Goal: Information Seeking & Learning: Learn about a topic

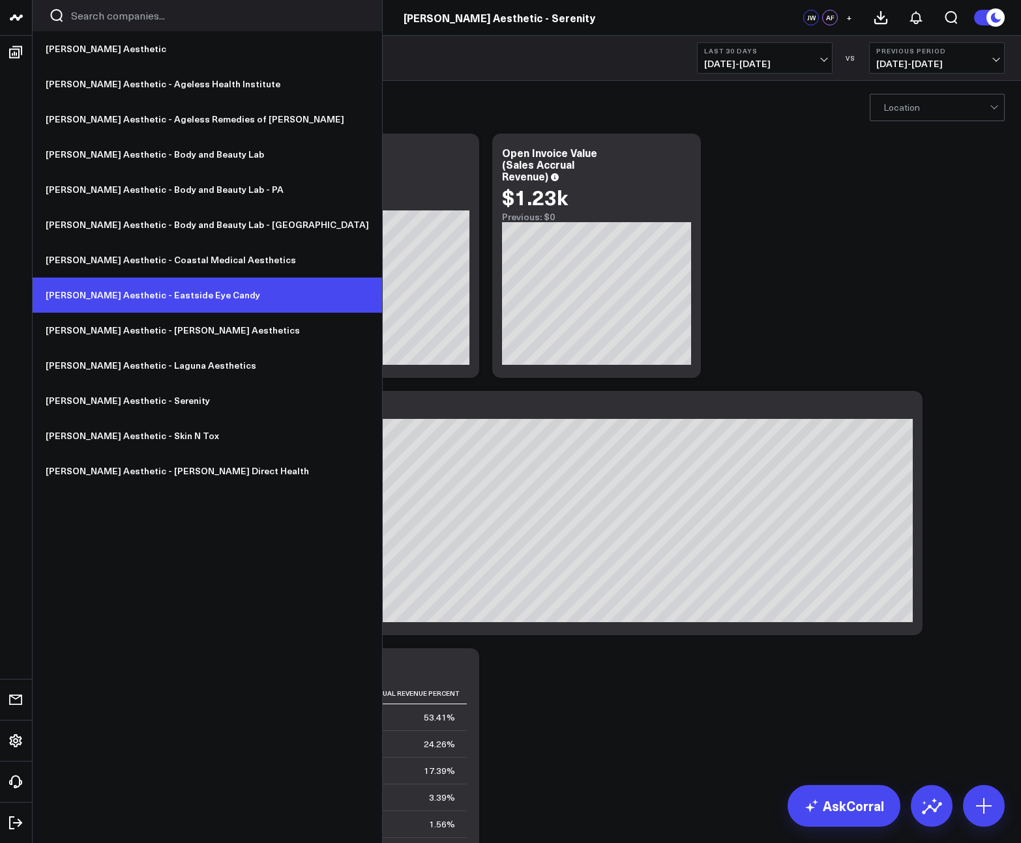
click at [166, 297] on link "[PERSON_NAME] Aesthetic - Eastside Eye Candy" at bounding box center [207, 295] width 349 height 35
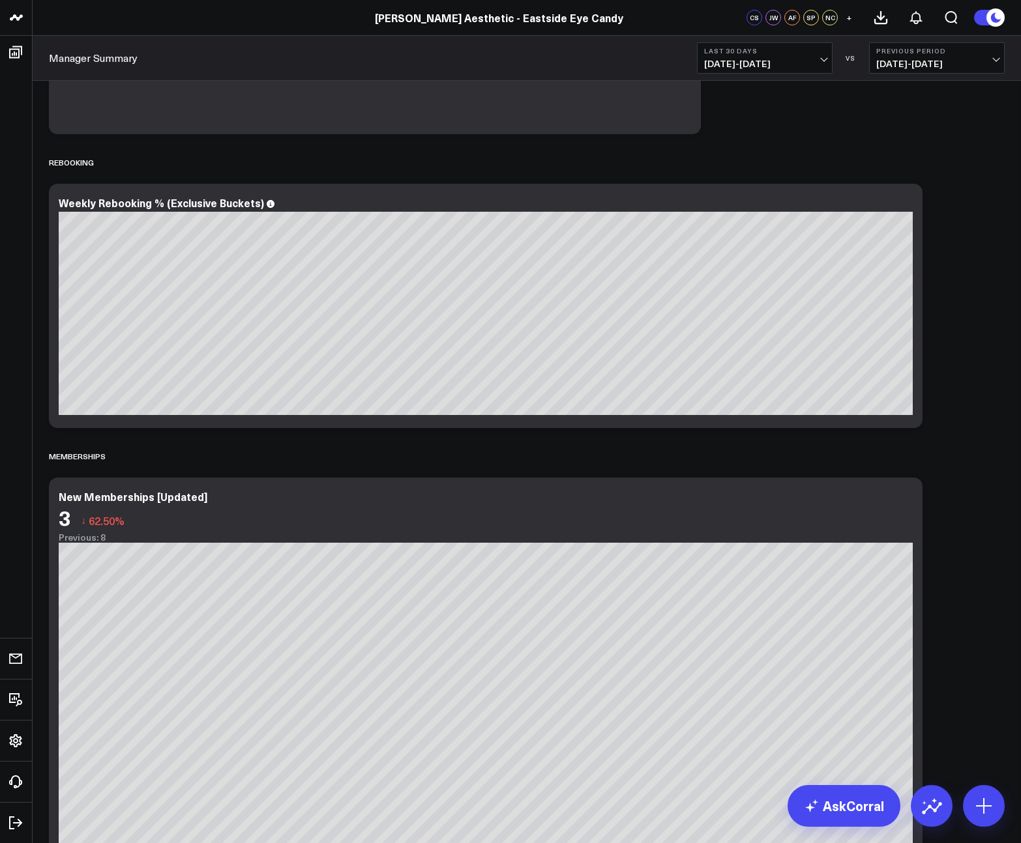
scroll to position [2368, 0]
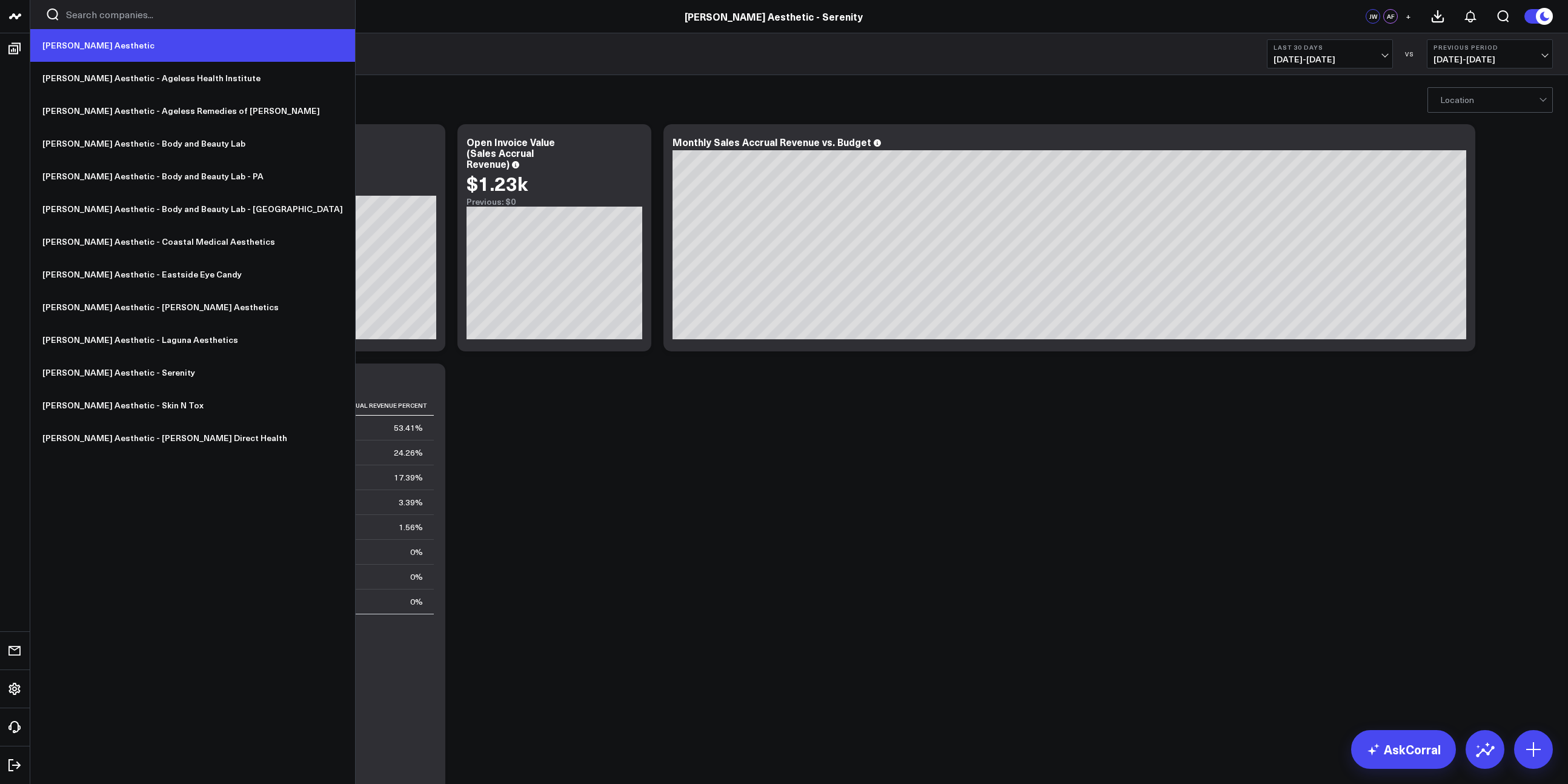
click at [99, 49] on link "[PERSON_NAME] Aesthetic" at bounding box center [192, 45] width 324 height 33
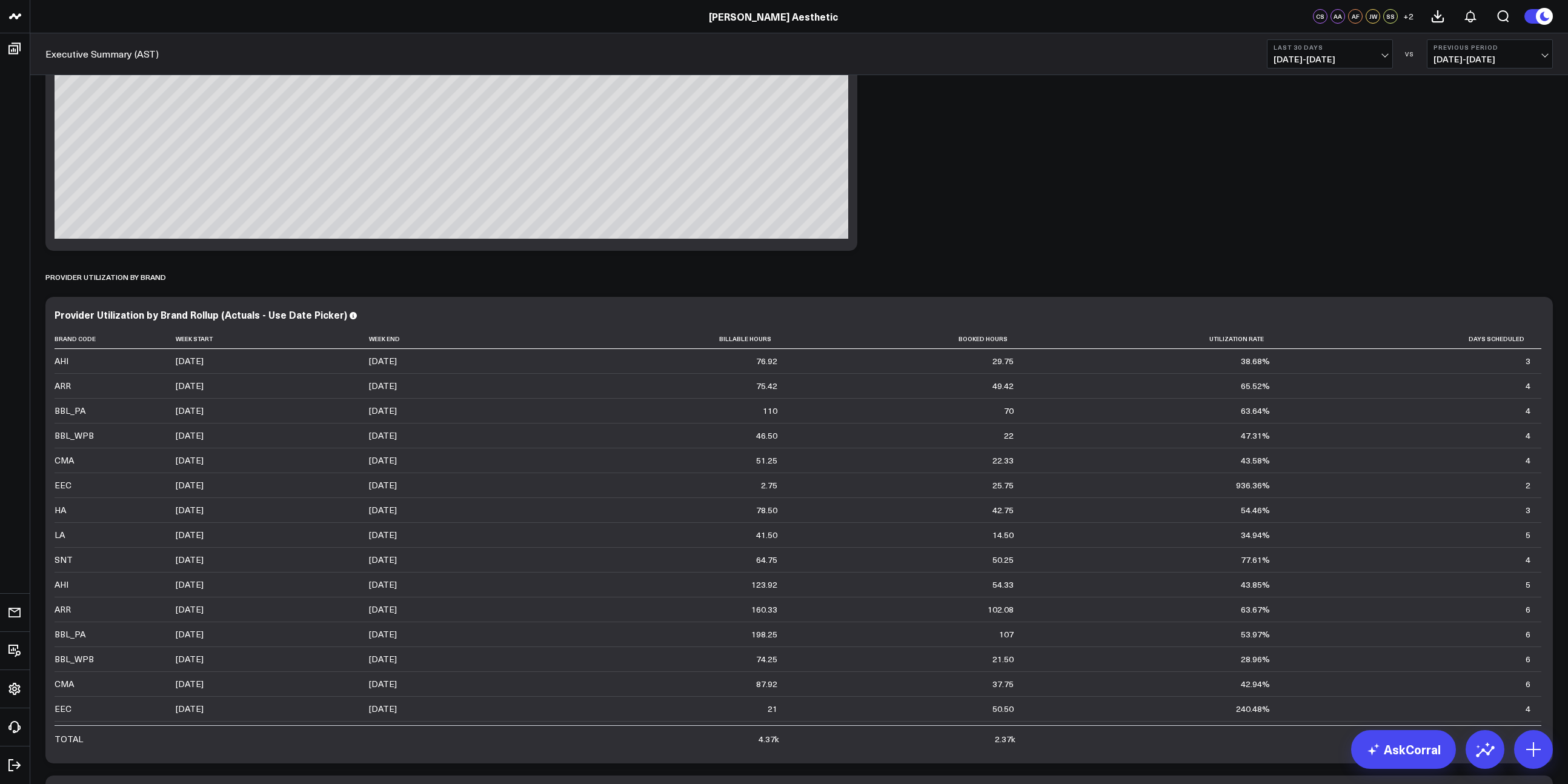
click at [1317, 52] on button "Last 30 Days 07/16/25 - 08/14/25" at bounding box center [1330, 53] width 126 height 29
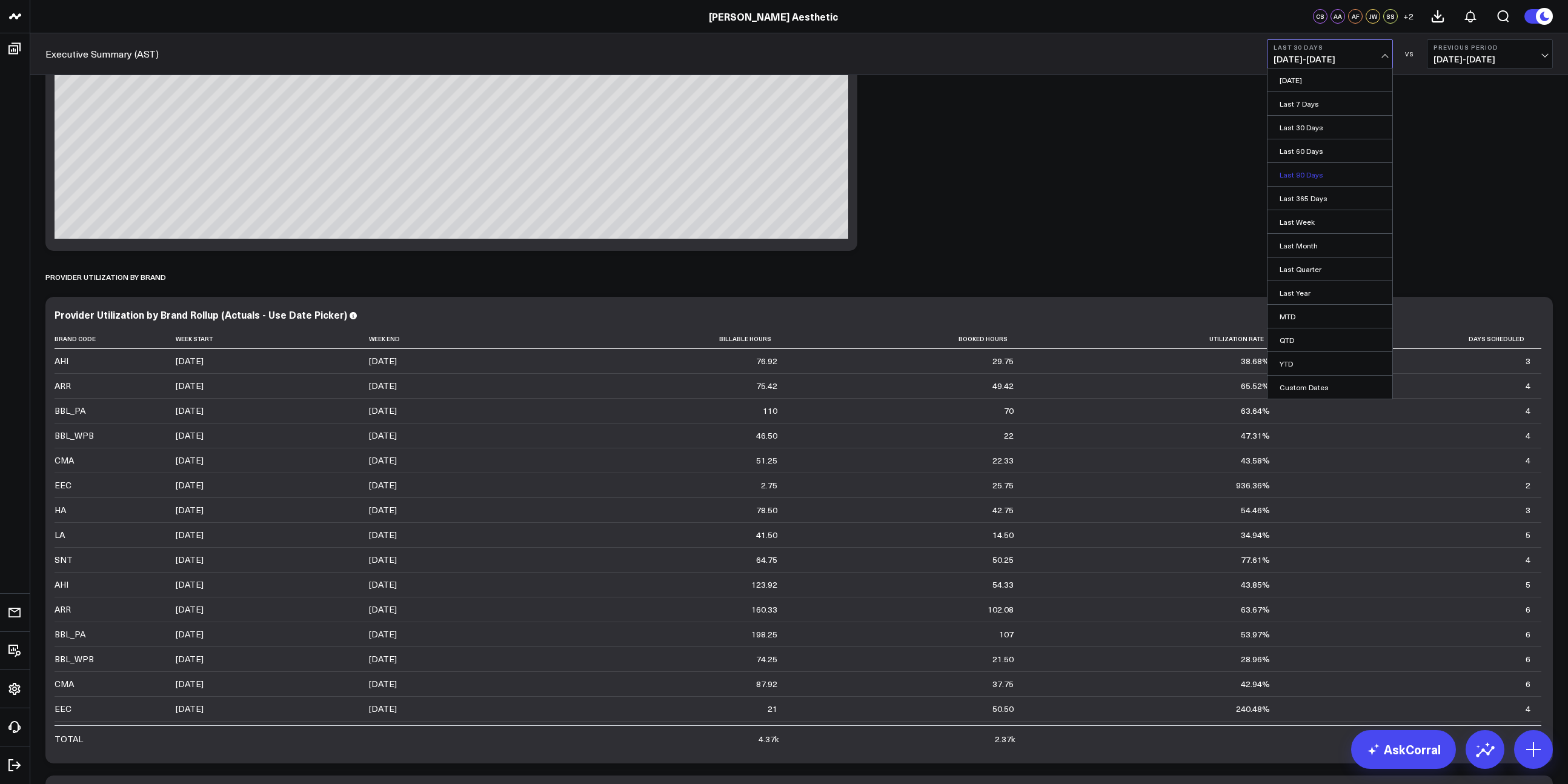
click at [1323, 179] on link "Last 90 Days" at bounding box center [1330, 174] width 125 height 23
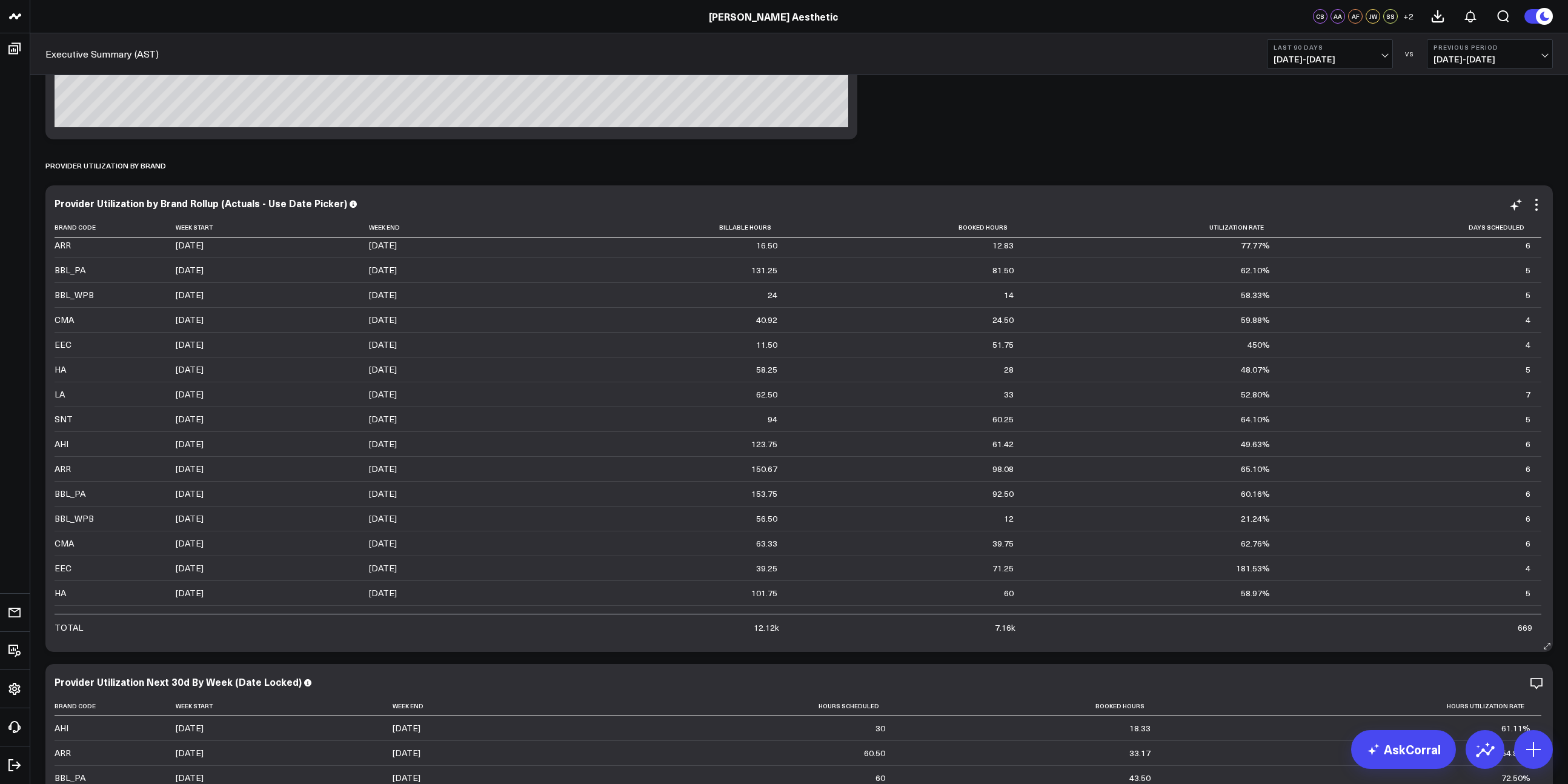
scroll to position [1536, 0]
click at [1331, 55] on span "05/17/25 - 08/14/25" at bounding box center [1329, 60] width 112 height 9
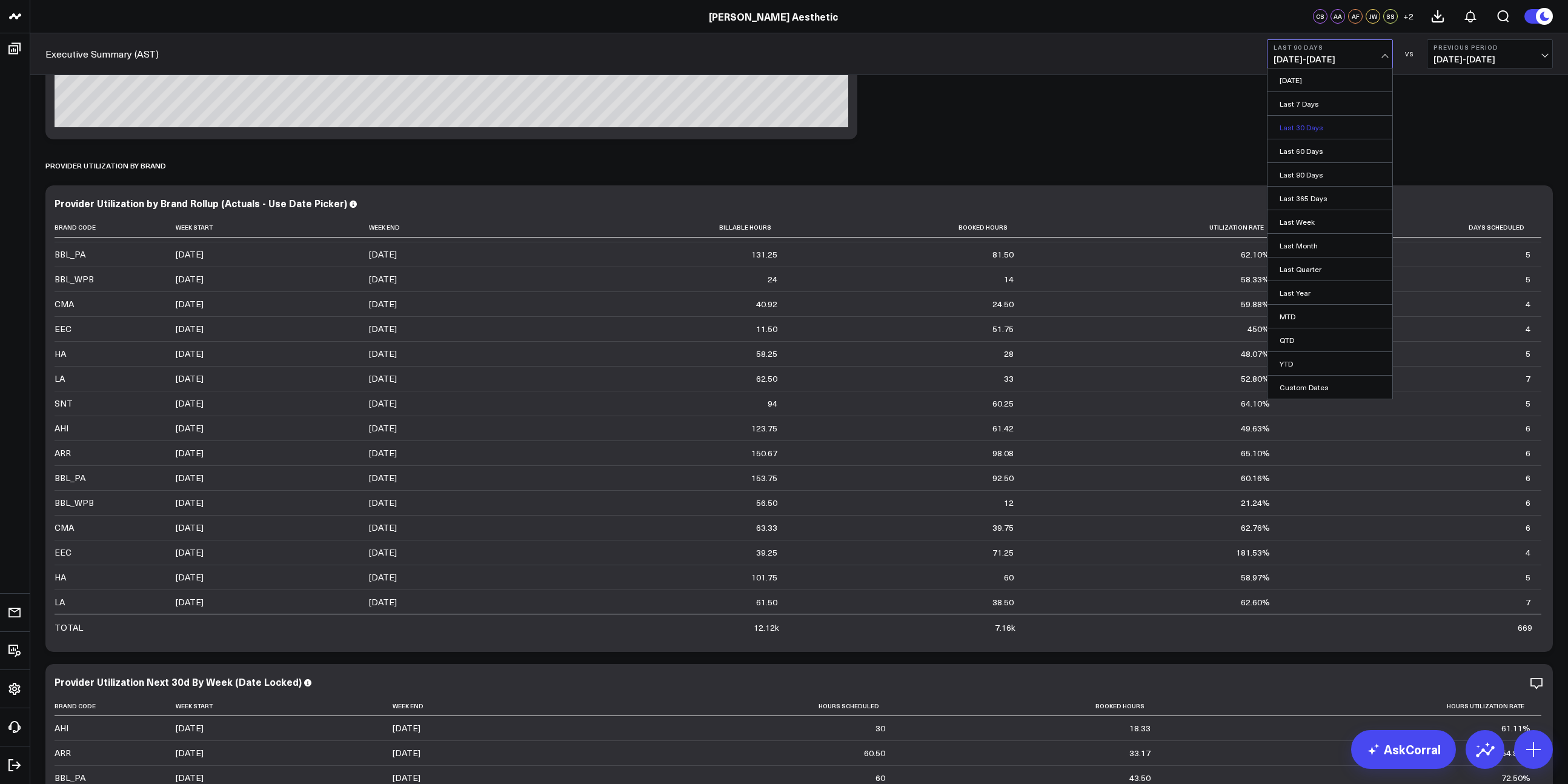
click at [1318, 125] on link "Last 30 Days" at bounding box center [1330, 126] width 125 height 23
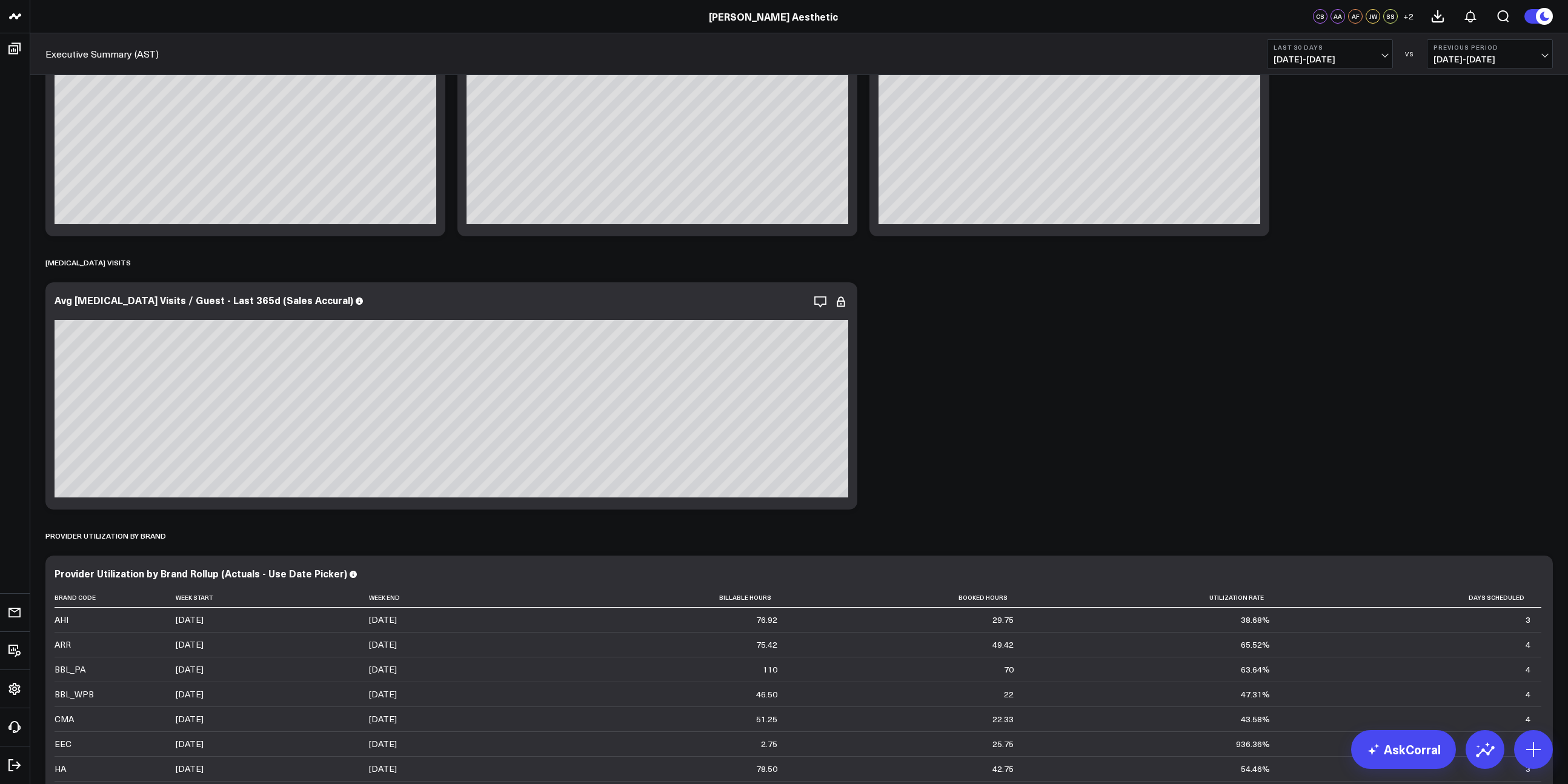
scroll to position [4917, 0]
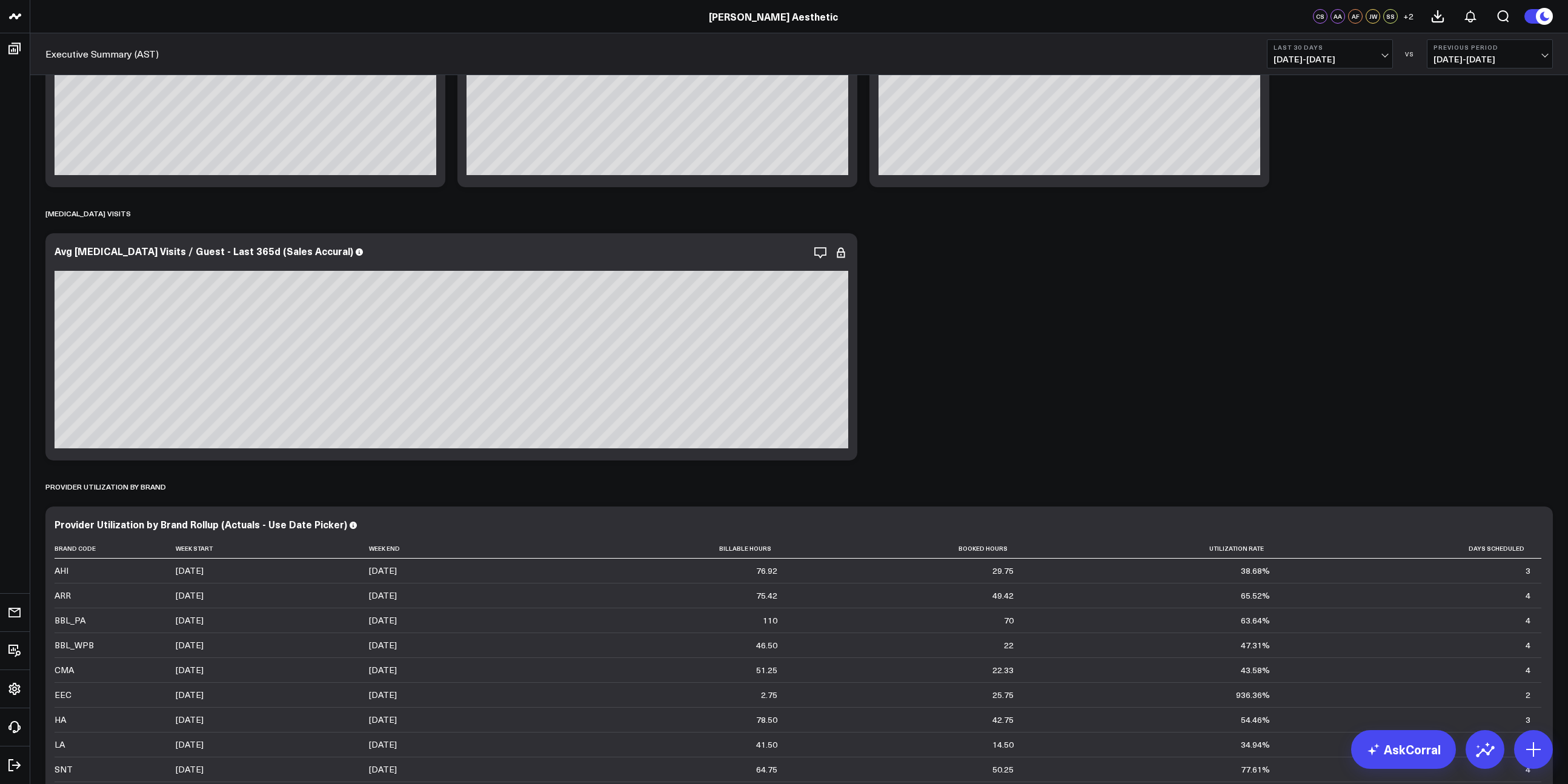
click at [1364, 51] on button "Last 30 Days 07/16/25 - 08/14/25" at bounding box center [1330, 53] width 126 height 29
click at [1306, 225] on link "Last Week" at bounding box center [1330, 221] width 125 height 23
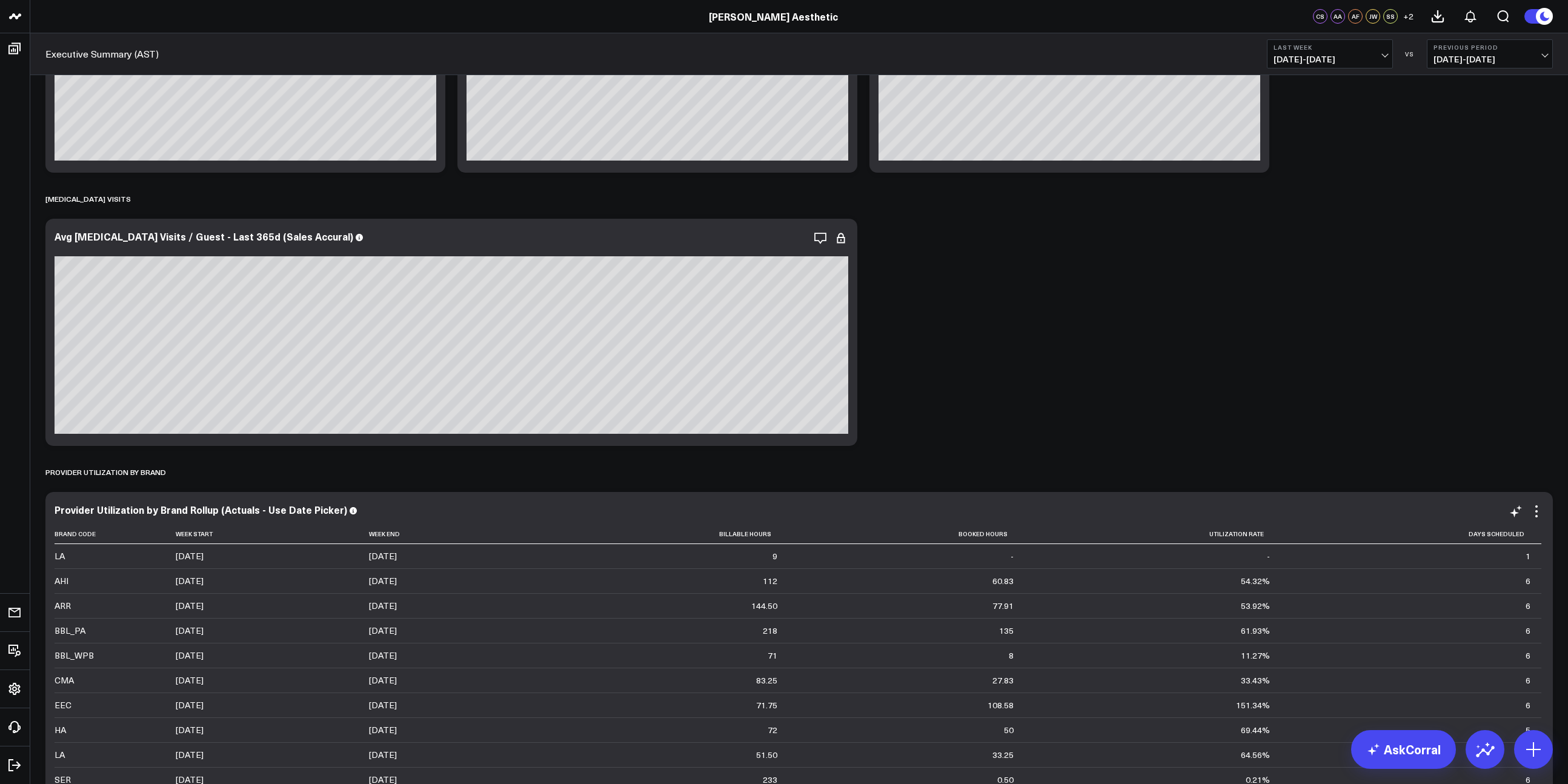
scroll to position [5081, 0]
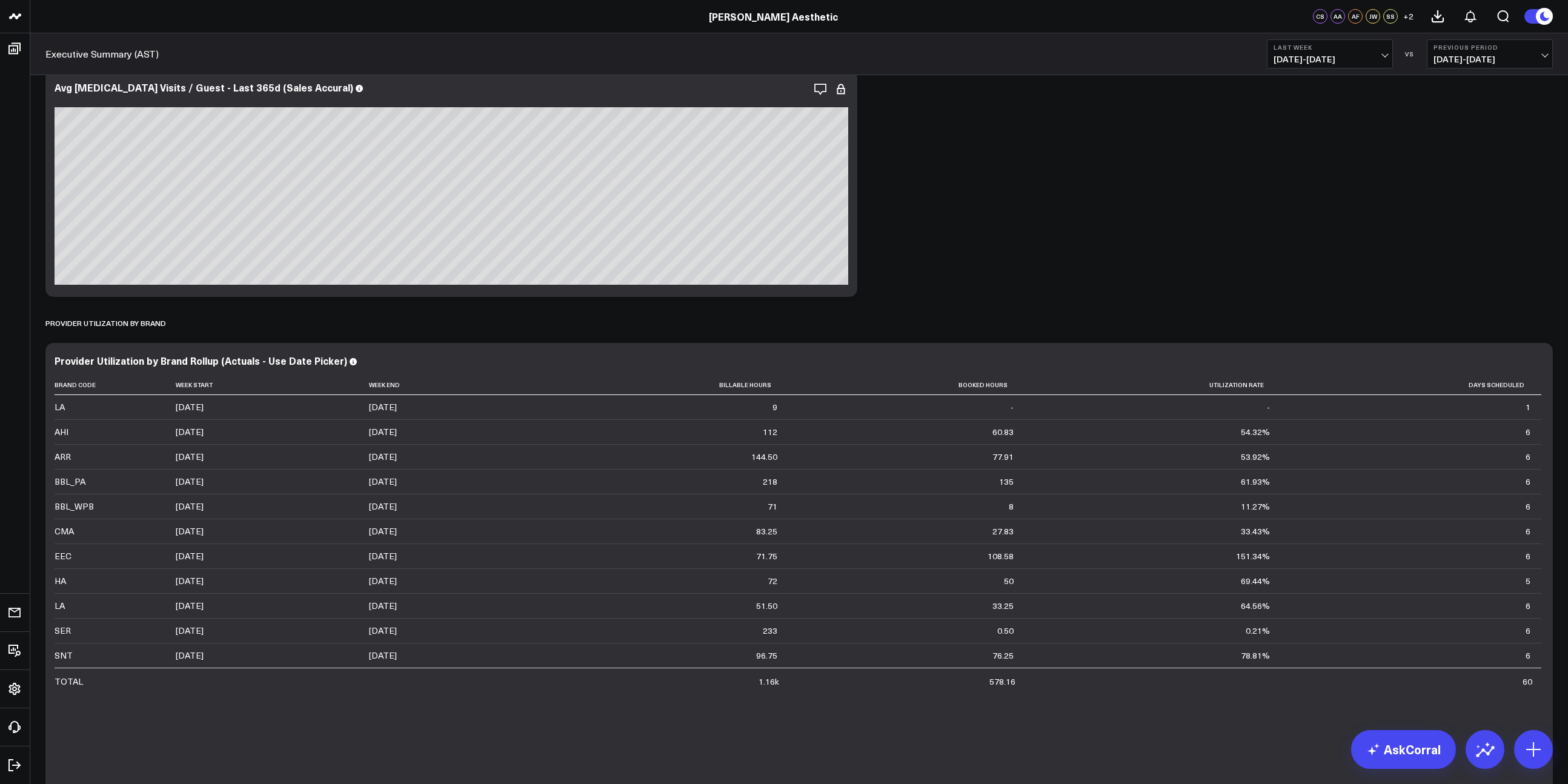
click at [1312, 55] on span "08/03/25 - 08/09/25" at bounding box center [1329, 60] width 112 height 9
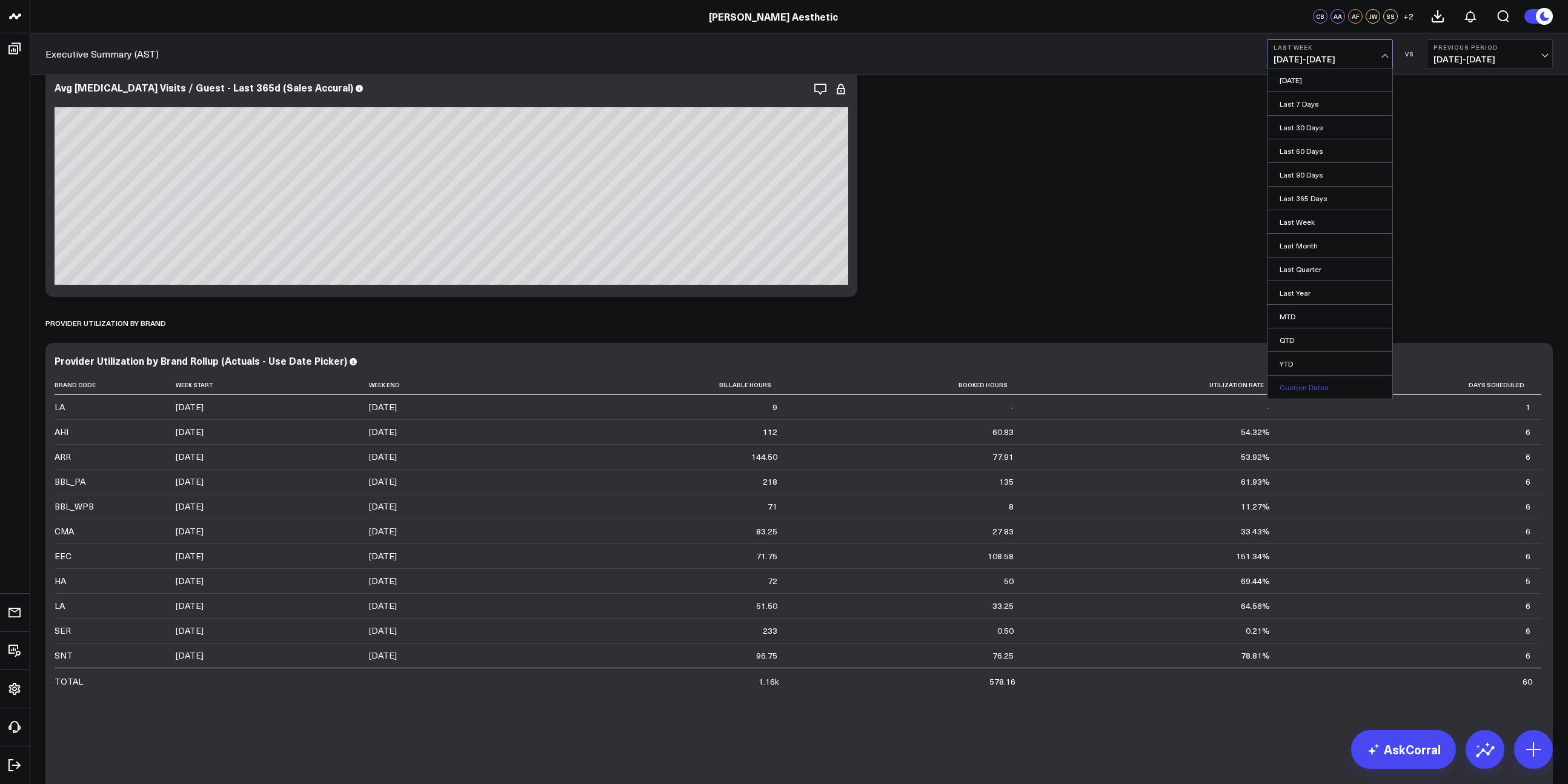
click at [1310, 384] on link "Custom Dates" at bounding box center [1330, 387] width 125 height 23
select select "7"
select select "2025"
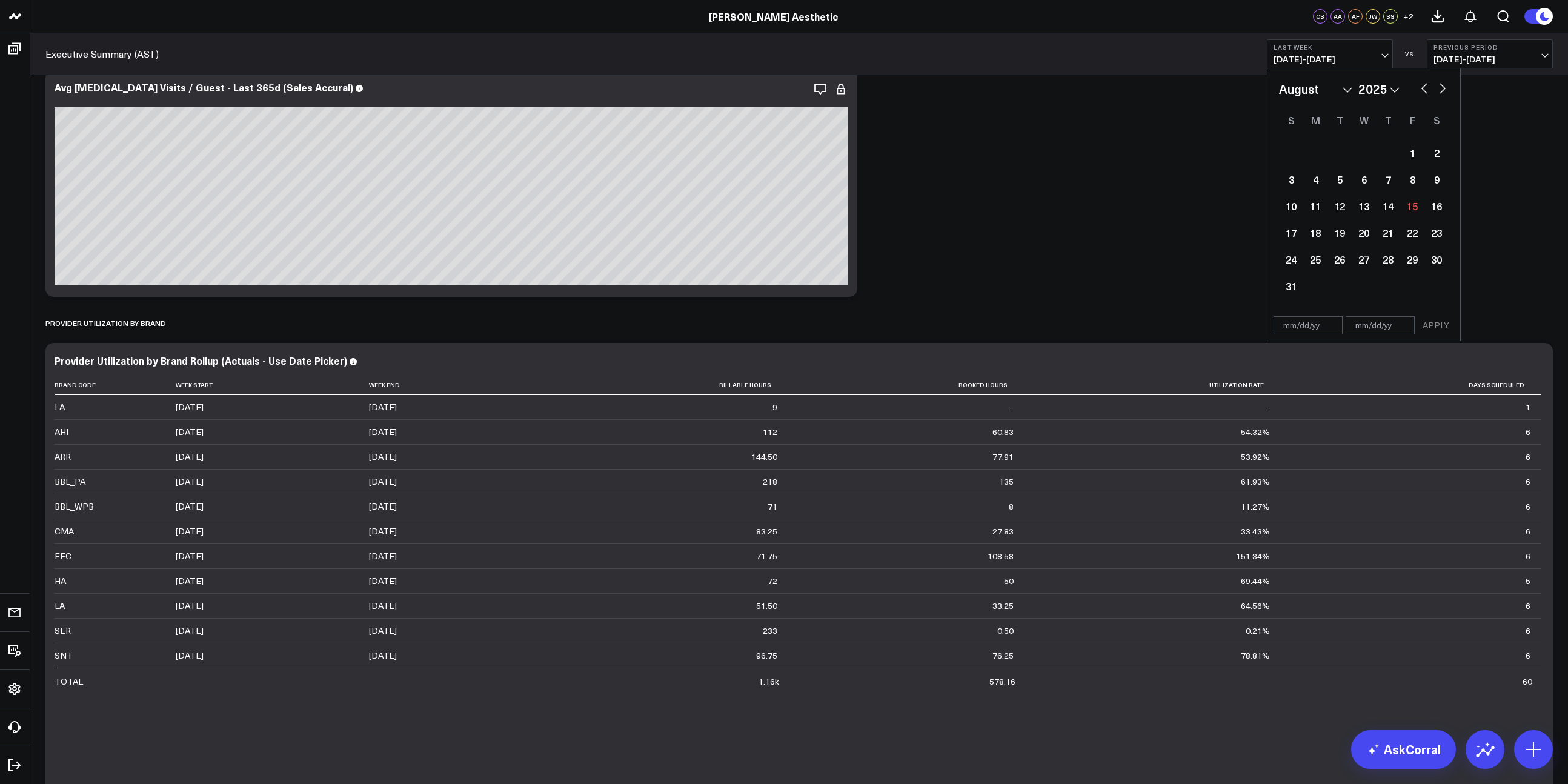
click at [1322, 86] on select "January February March April May June July August September October November De…" at bounding box center [1315, 89] width 73 height 19
select select "6"
select select "2025"
click at [1336, 153] on div "1" at bounding box center [1339, 153] width 24 height 24
type input "07/01/25"
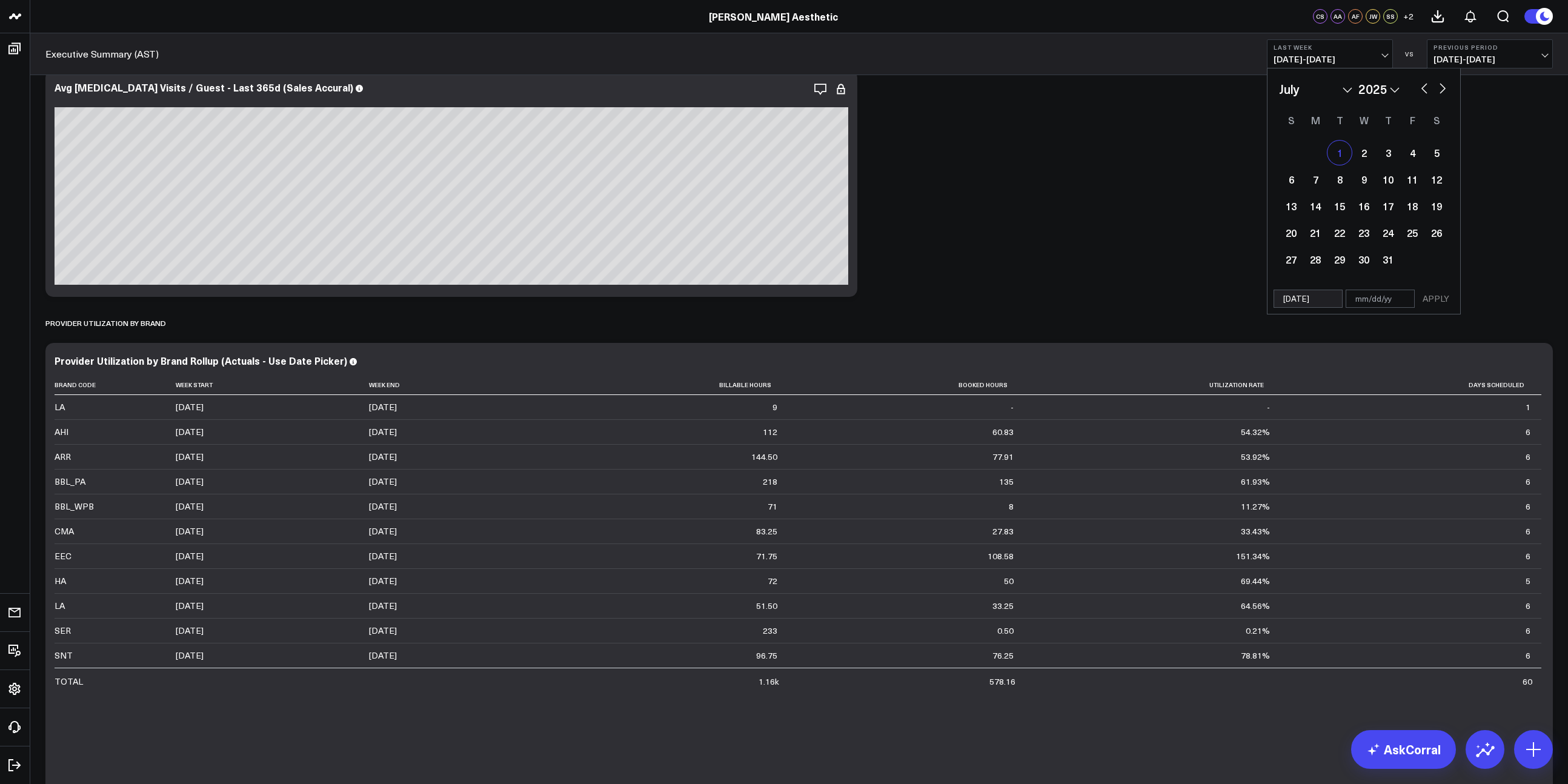
select select "6"
select select "2025"
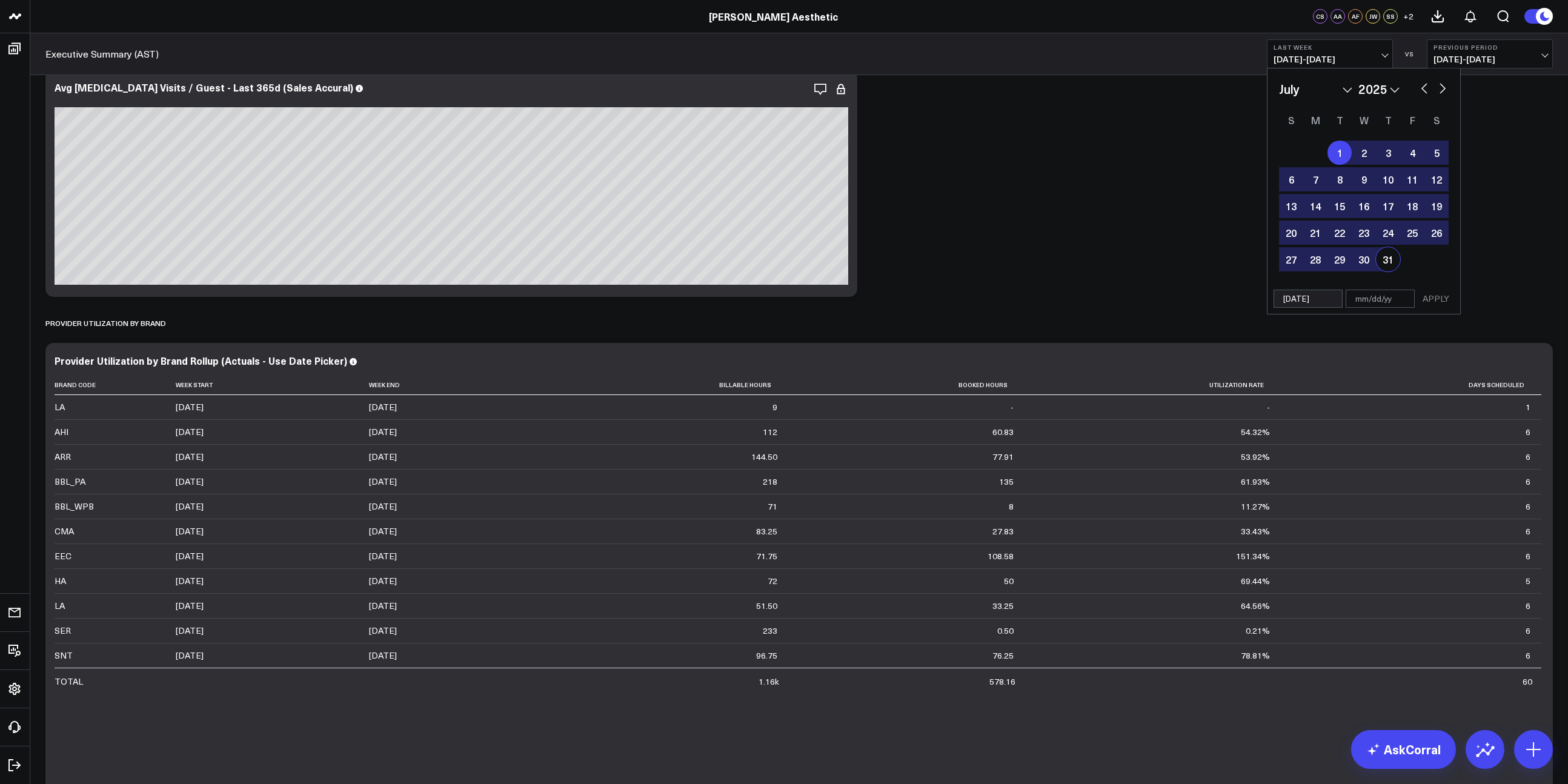
click at [1384, 259] on div "31" at bounding box center [1388, 259] width 24 height 24
type input "07/31/25"
select select "6"
select select "2025"
click at [1430, 301] on button "APPLY" at bounding box center [1435, 299] width 36 height 19
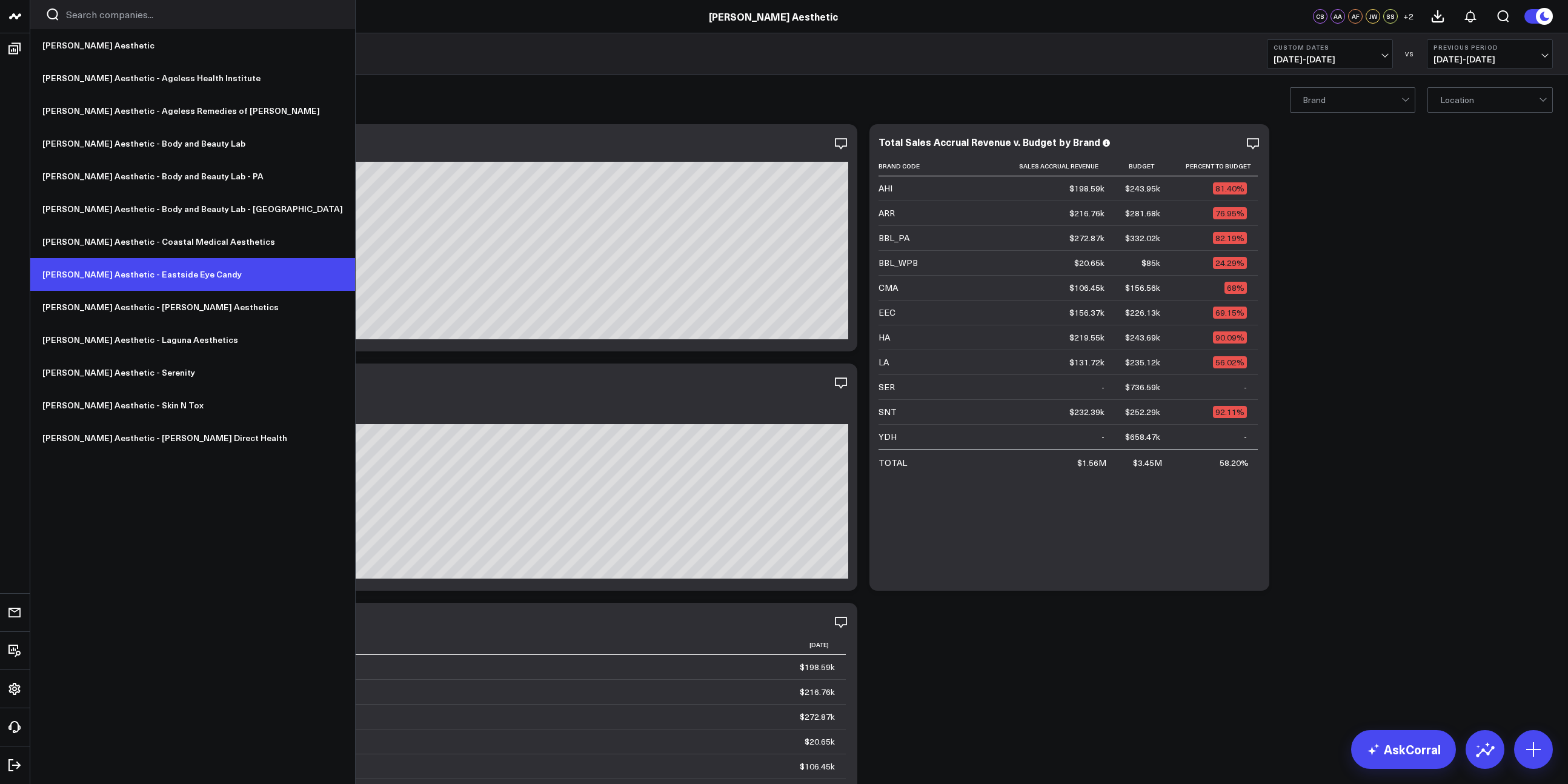
click at [125, 285] on link "[PERSON_NAME] Aesthetic - Eastside Eye Candy" at bounding box center [192, 274] width 324 height 33
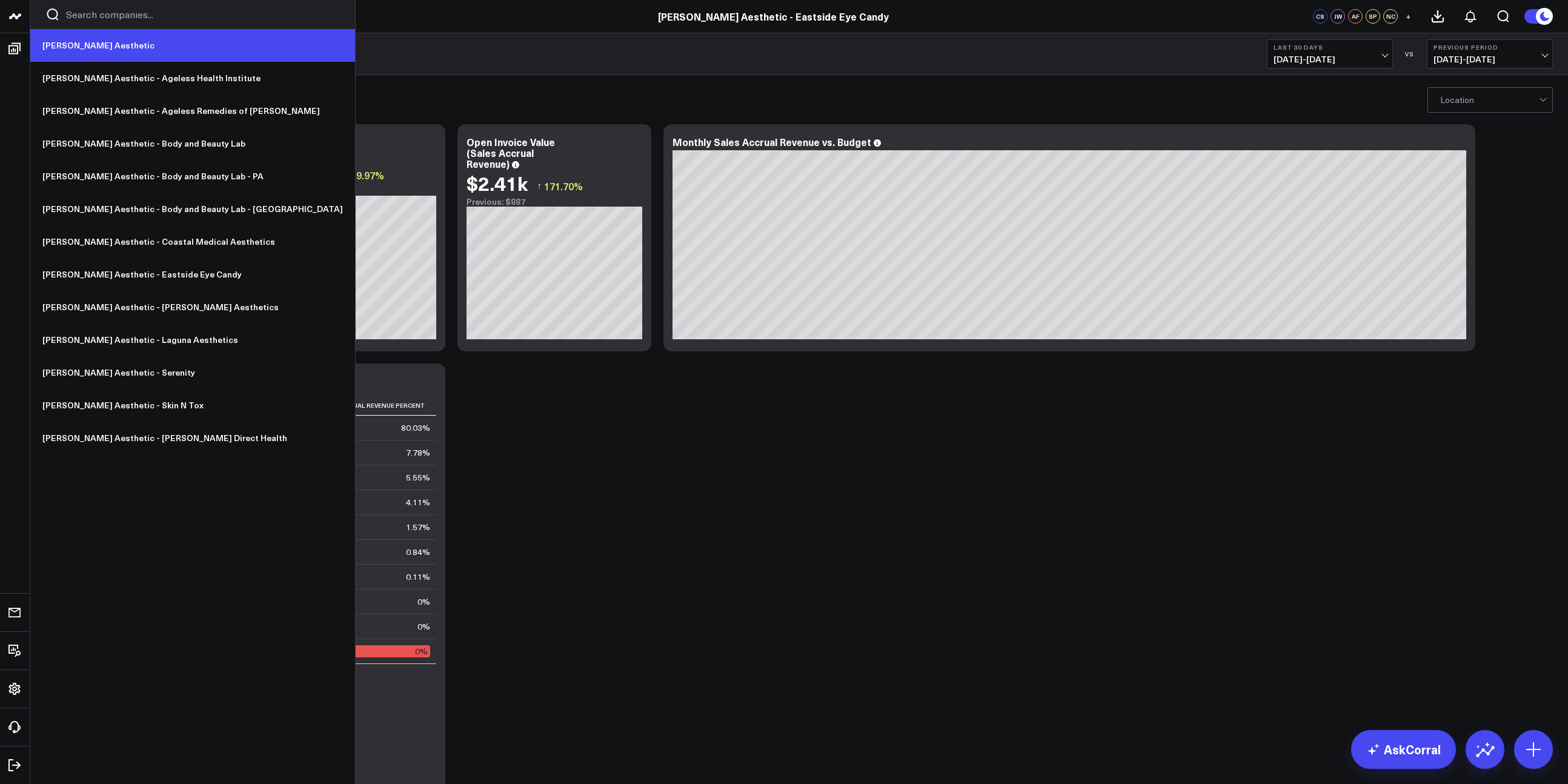
click at [71, 47] on link "[PERSON_NAME] Aesthetic" at bounding box center [192, 45] width 324 height 33
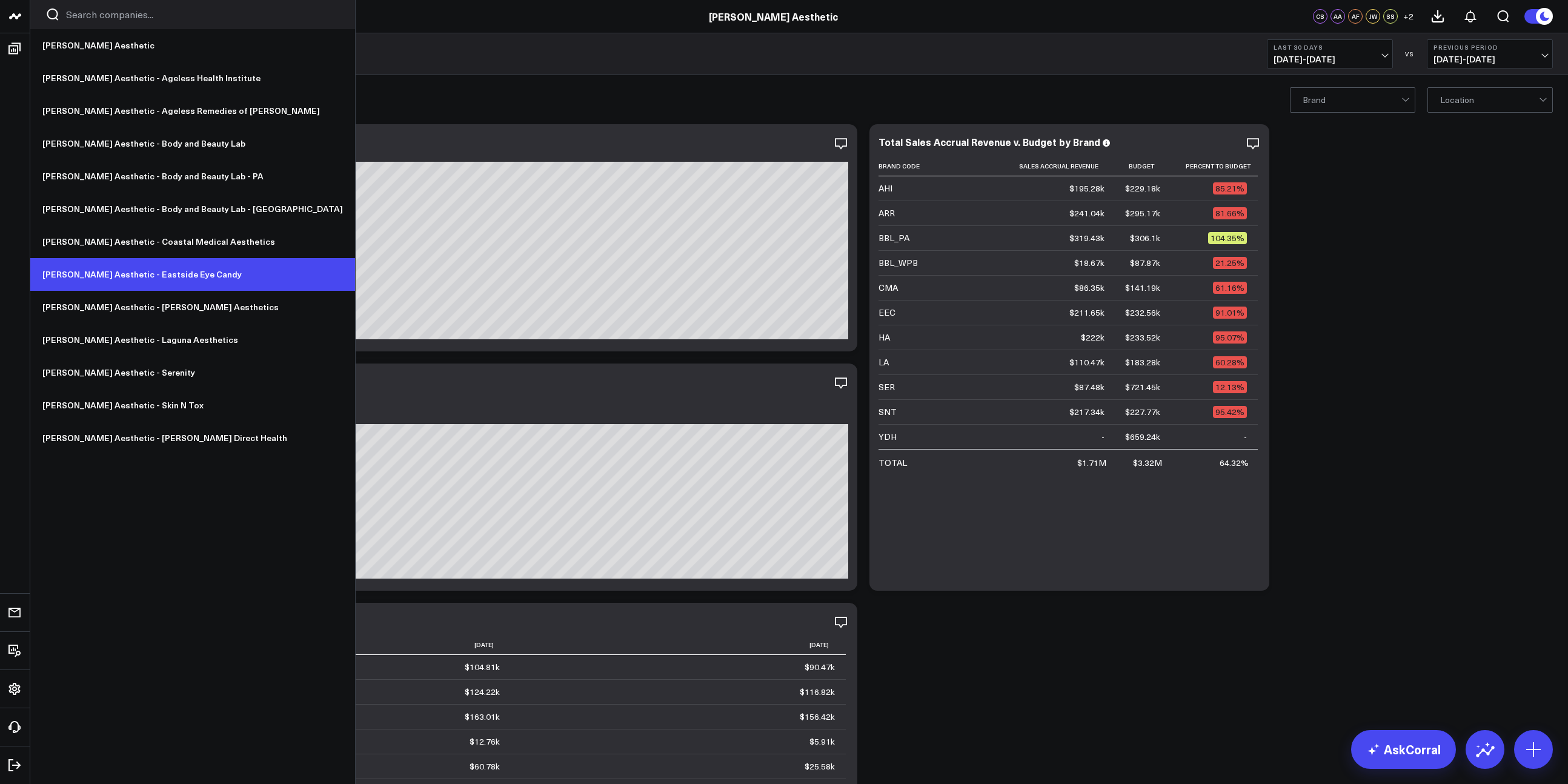
click at [109, 279] on link "[PERSON_NAME] Aesthetic - Eastside Eye Candy" at bounding box center [192, 274] width 324 height 33
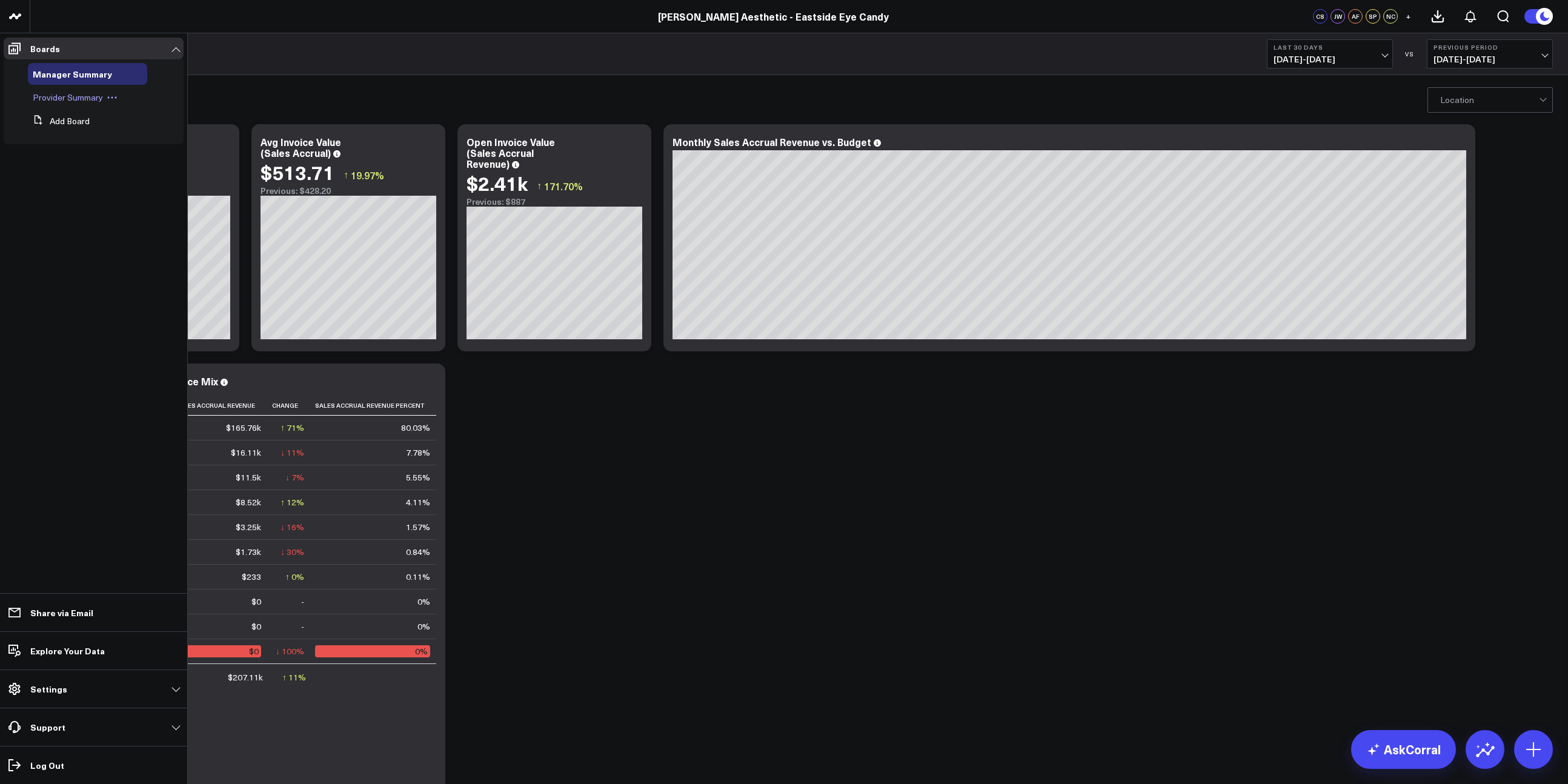
click at [57, 101] on span "Provider Summary" at bounding box center [68, 97] width 71 height 11
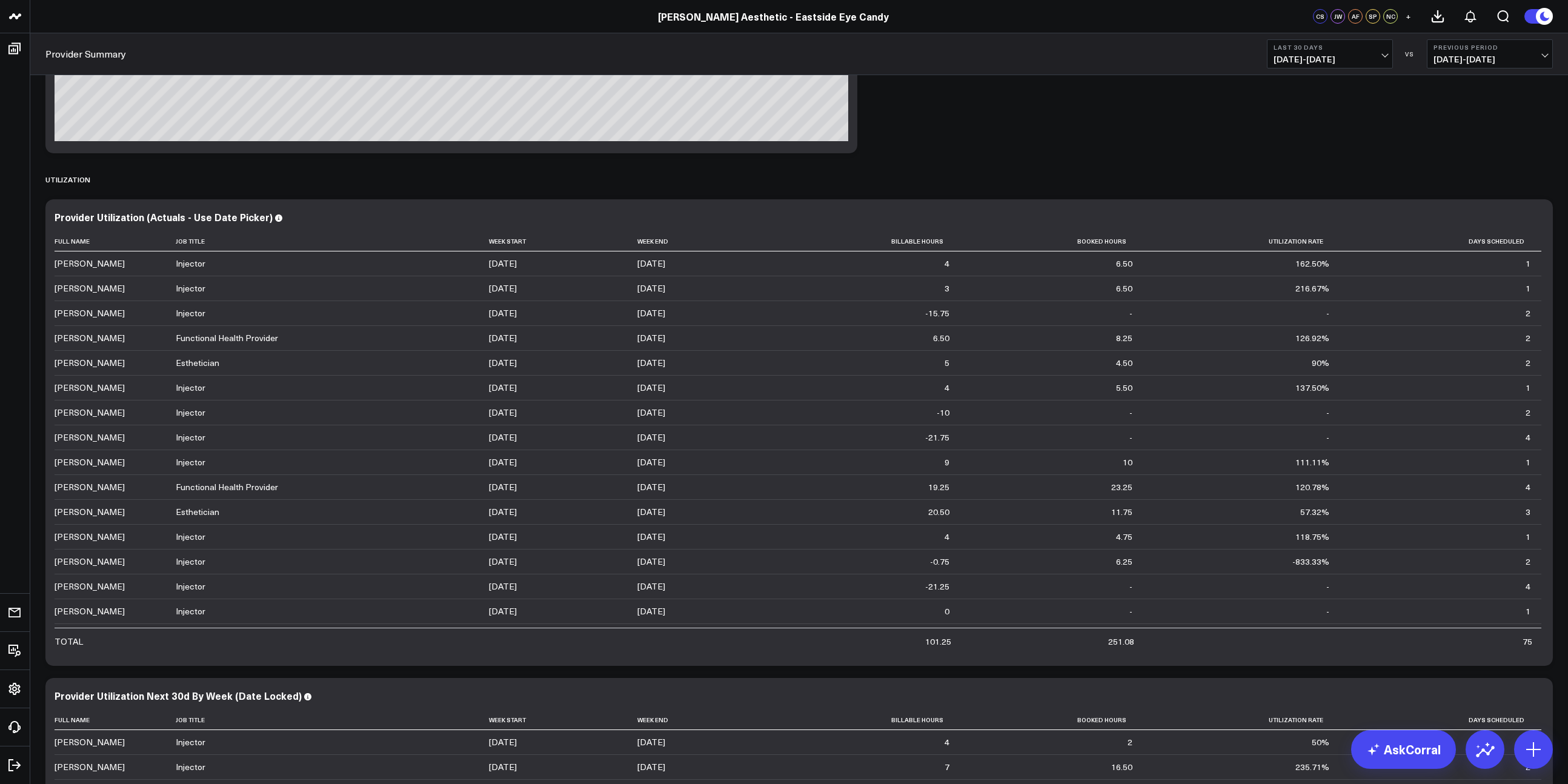
scroll to position [2112, 0]
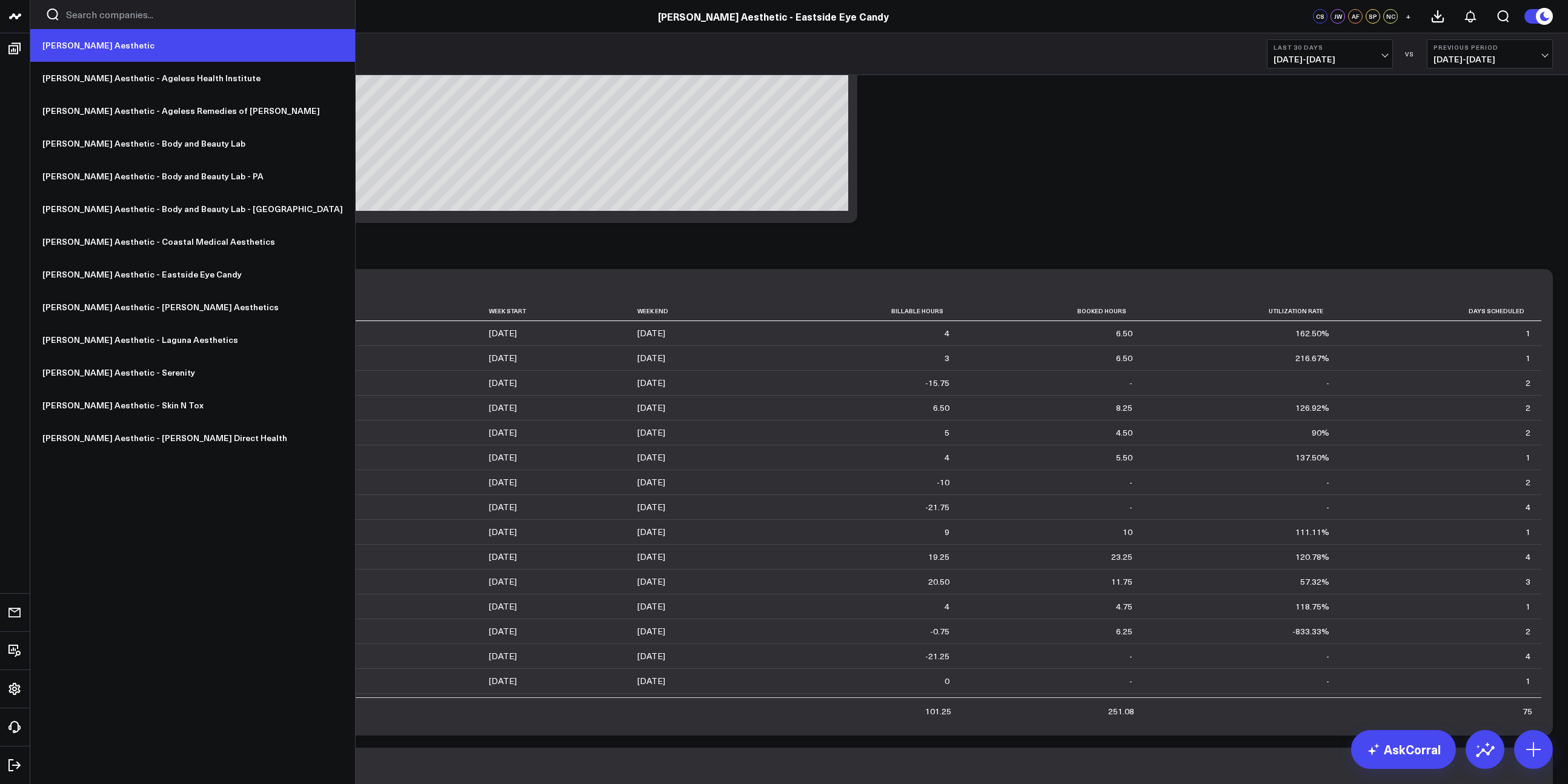
click at [94, 39] on link "[PERSON_NAME] Aesthetic" at bounding box center [192, 45] width 324 height 33
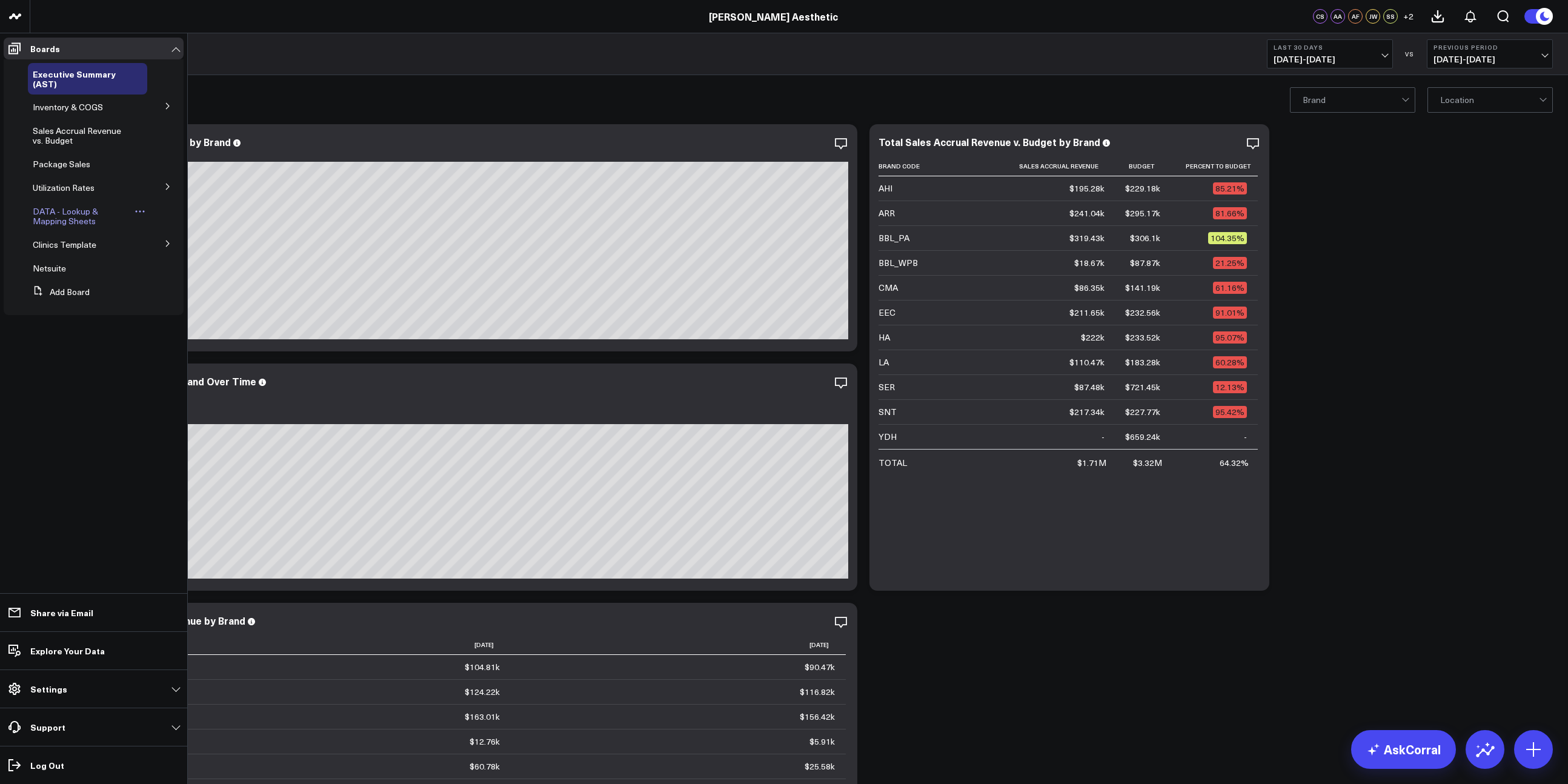
click at [68, 215] on span "DATA - Lookup & Mapping Sheets" at bounding box center [65, 216] width 65 height 21
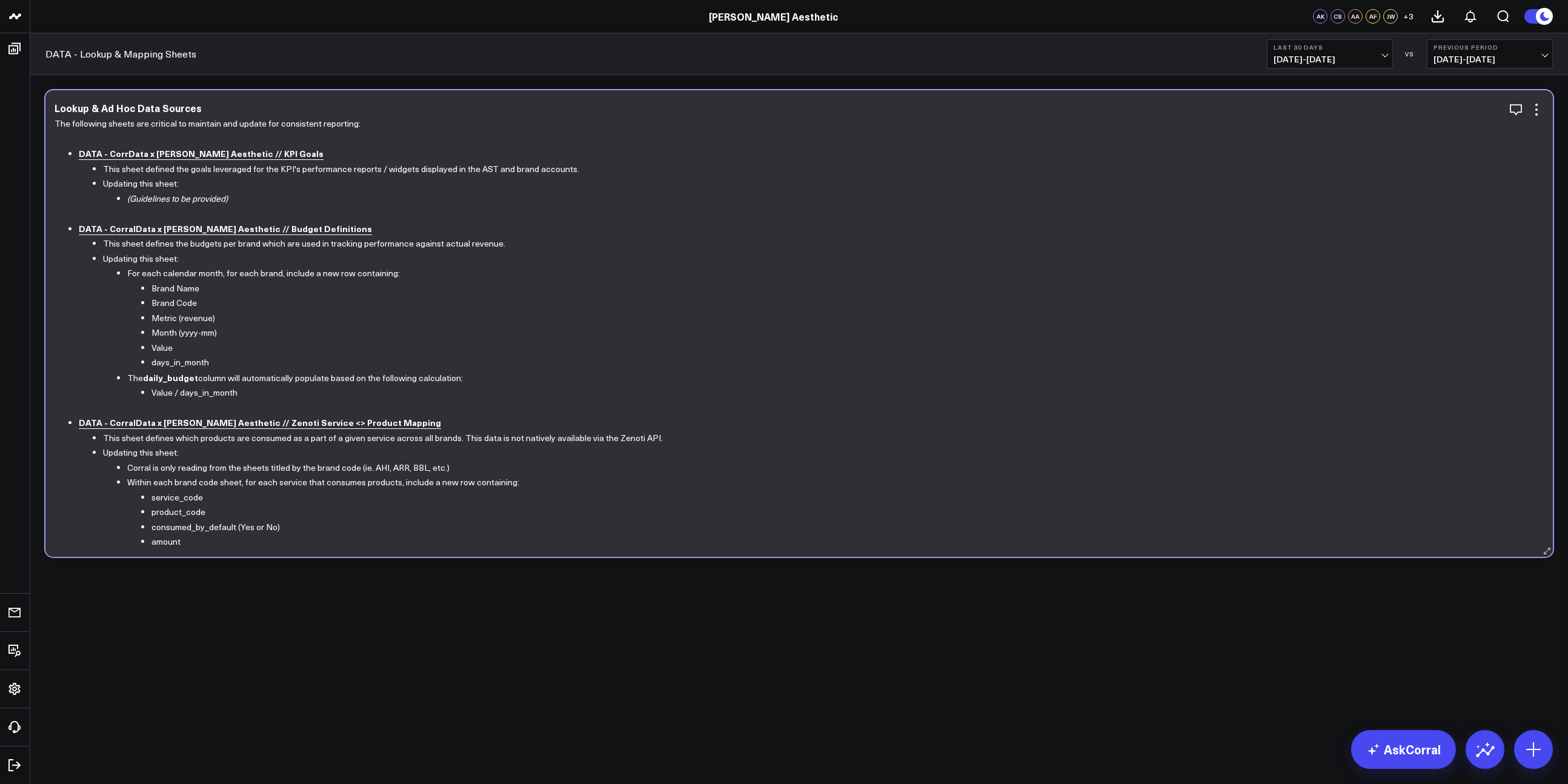
click at [154, 227] on b "DATA - CorralData x Annie Aesthetic // Budget Definitions" at bounding box center [225, 228] width 293 height 12
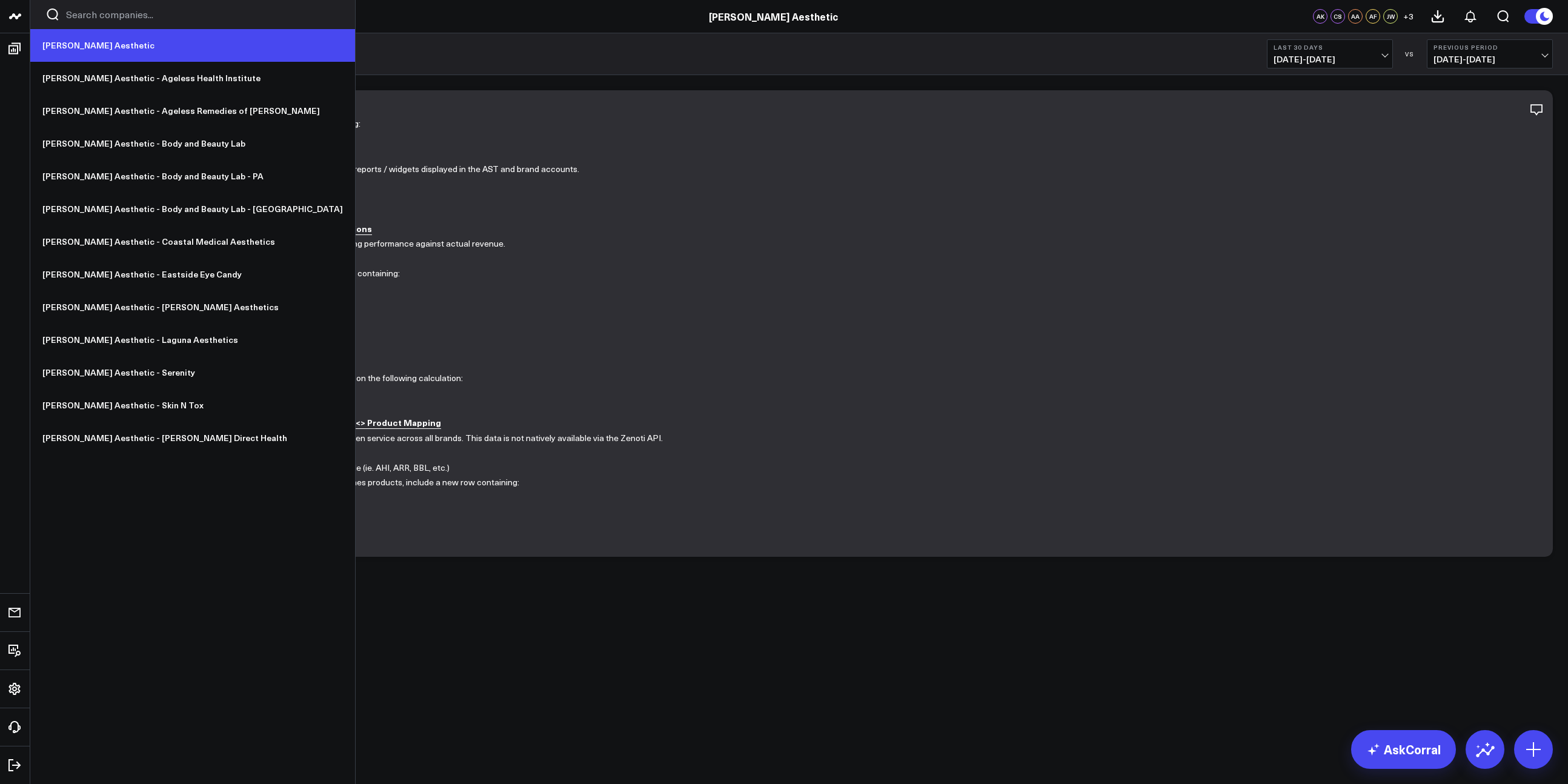
click at [85, 47] on link "[PERSON_NAME] Aesthetic" at bounding box center [192, 45] width 324 height 33
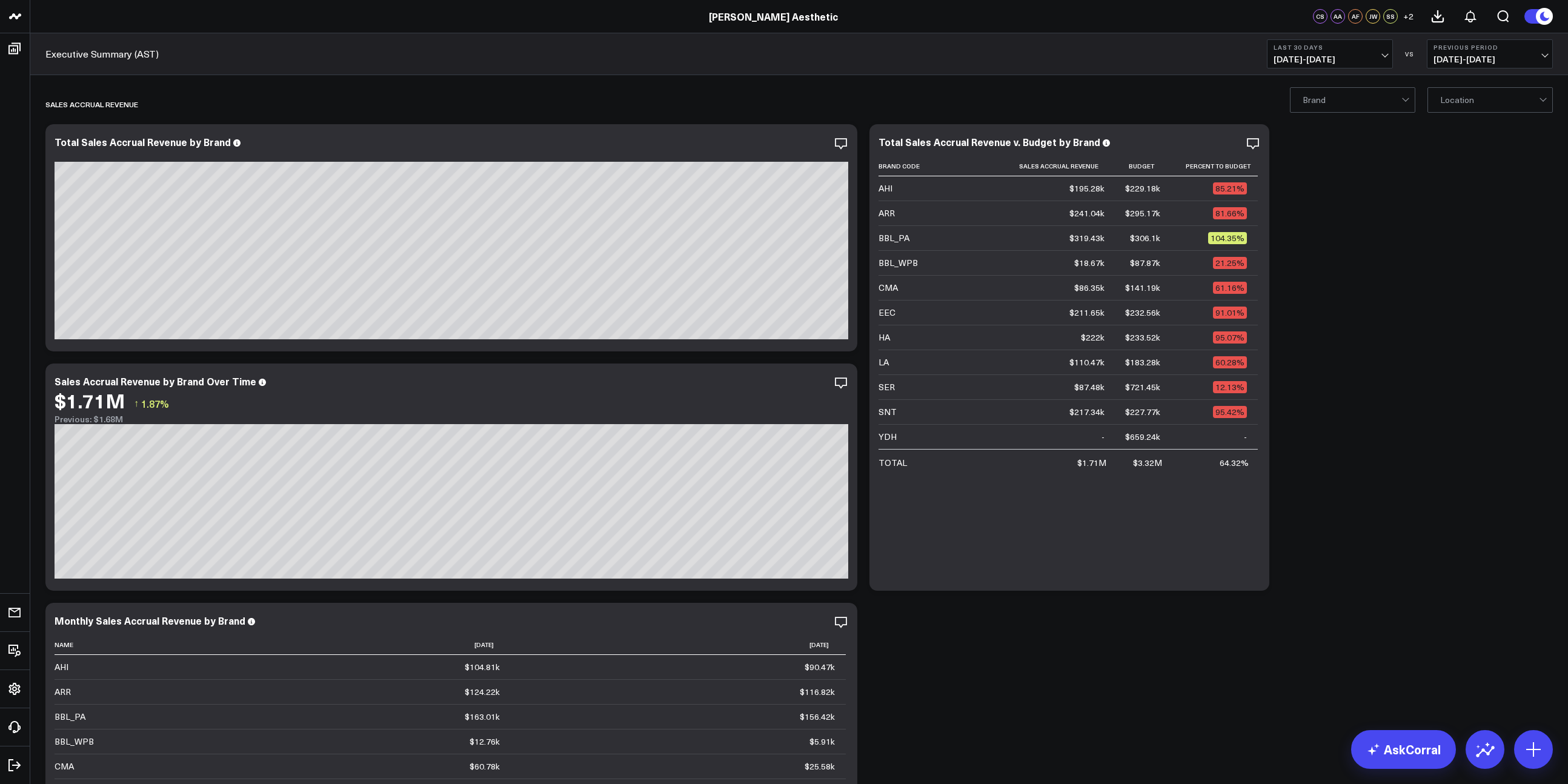
click at [1313, 55] on span "07/16/25 - 08/14/25" at bounding box center [1329, 60] width 112 height 9
click at [1314, 102] on link "Last 7 Days" at bounding box center [1330, 103] width 125 height 23
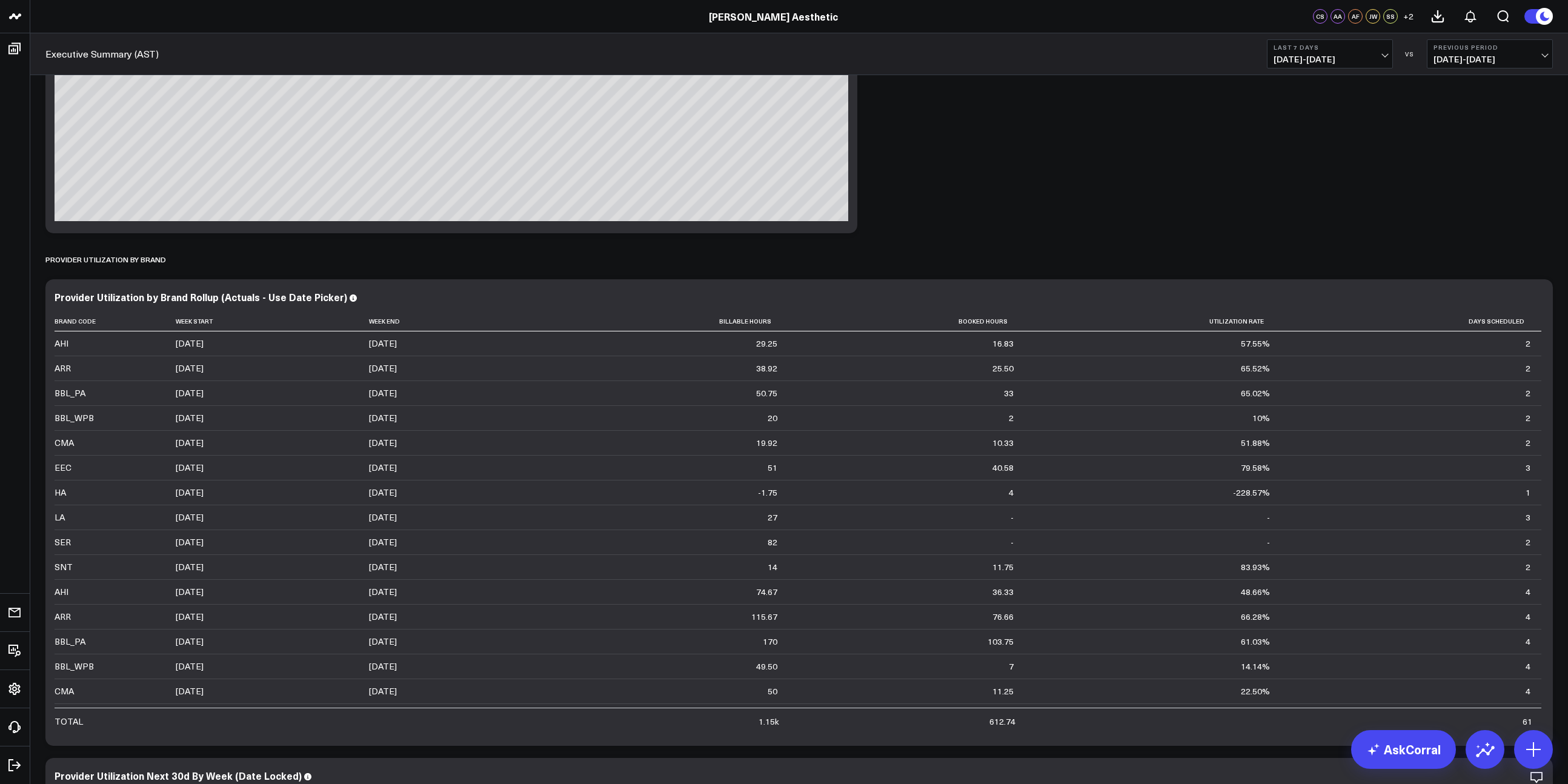
scroll to position [5136, 0]
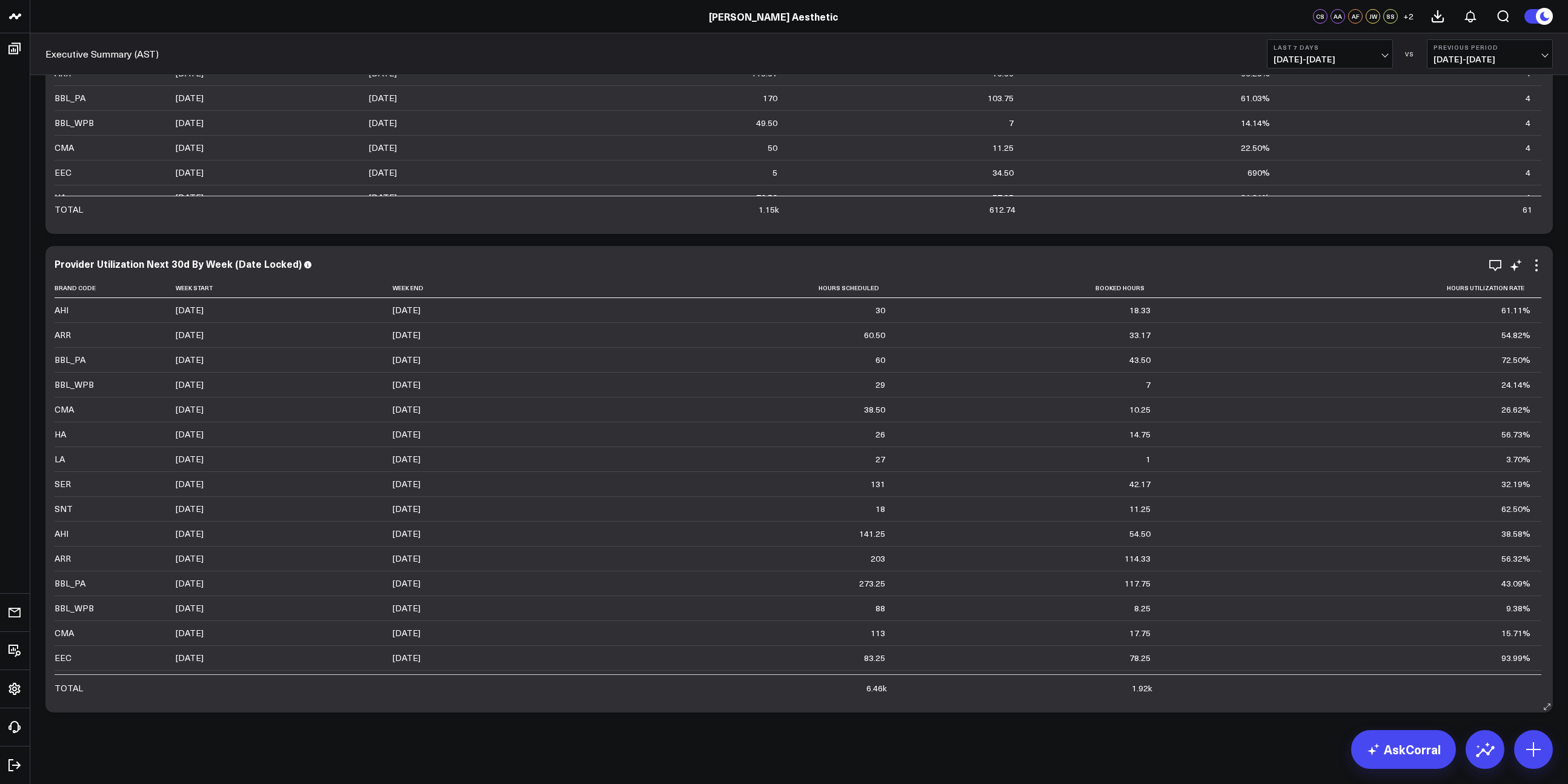
scroll to position [5649, 0]
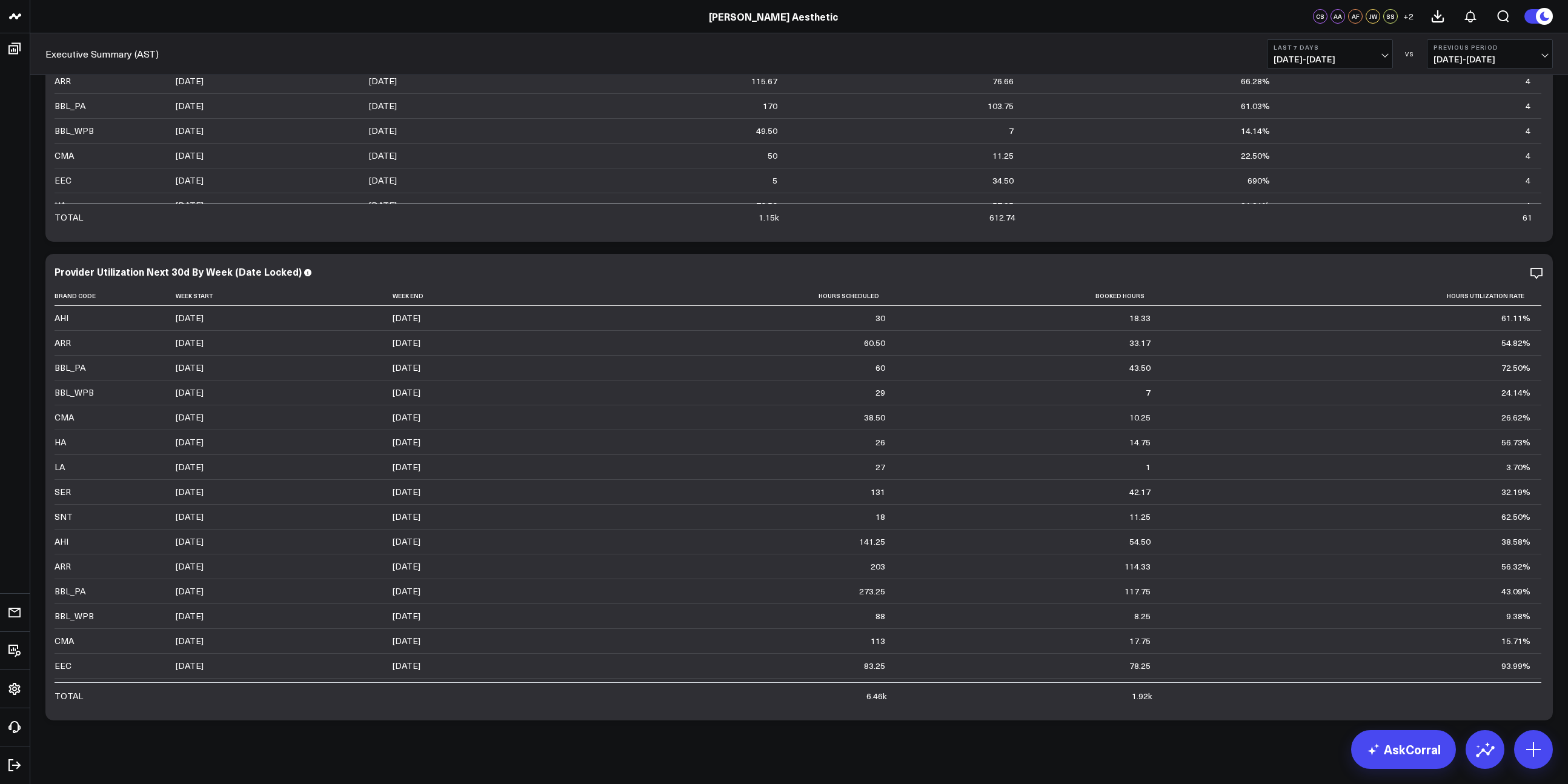
drag, startPoint x: 578, startPoint y: 752, endPoint x: 581, endPoint y: 724, distance: 28.2
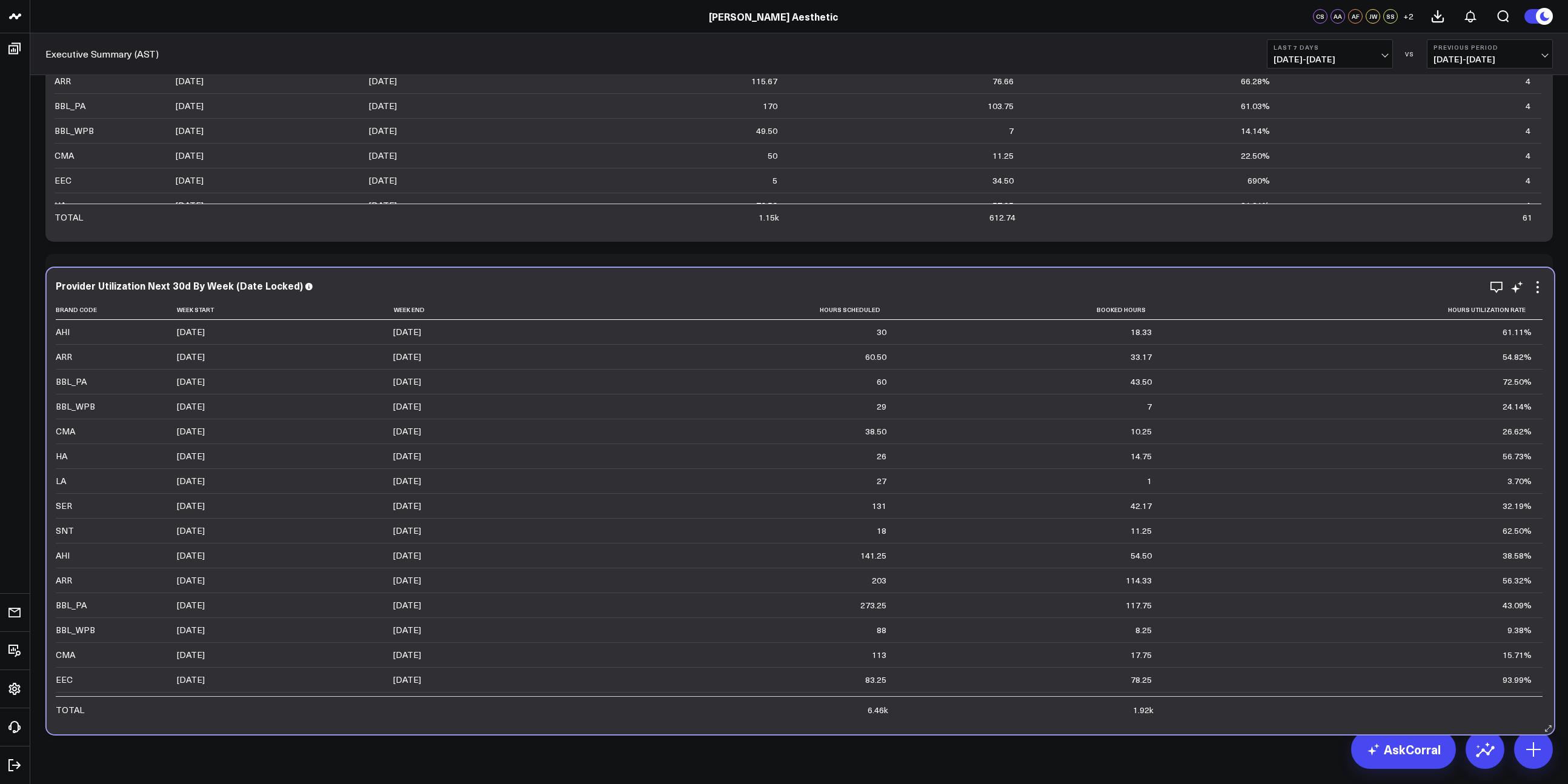
drag, startPoint x: 362, startPoint y: 271, endPoint x: 364, endPoint y: 285, distance: 14.1
click at [364, 285] on div "Provider Utilization Next 30d By Week (Date Locked)" at bounding box center [800, 286] width 1489 height 11
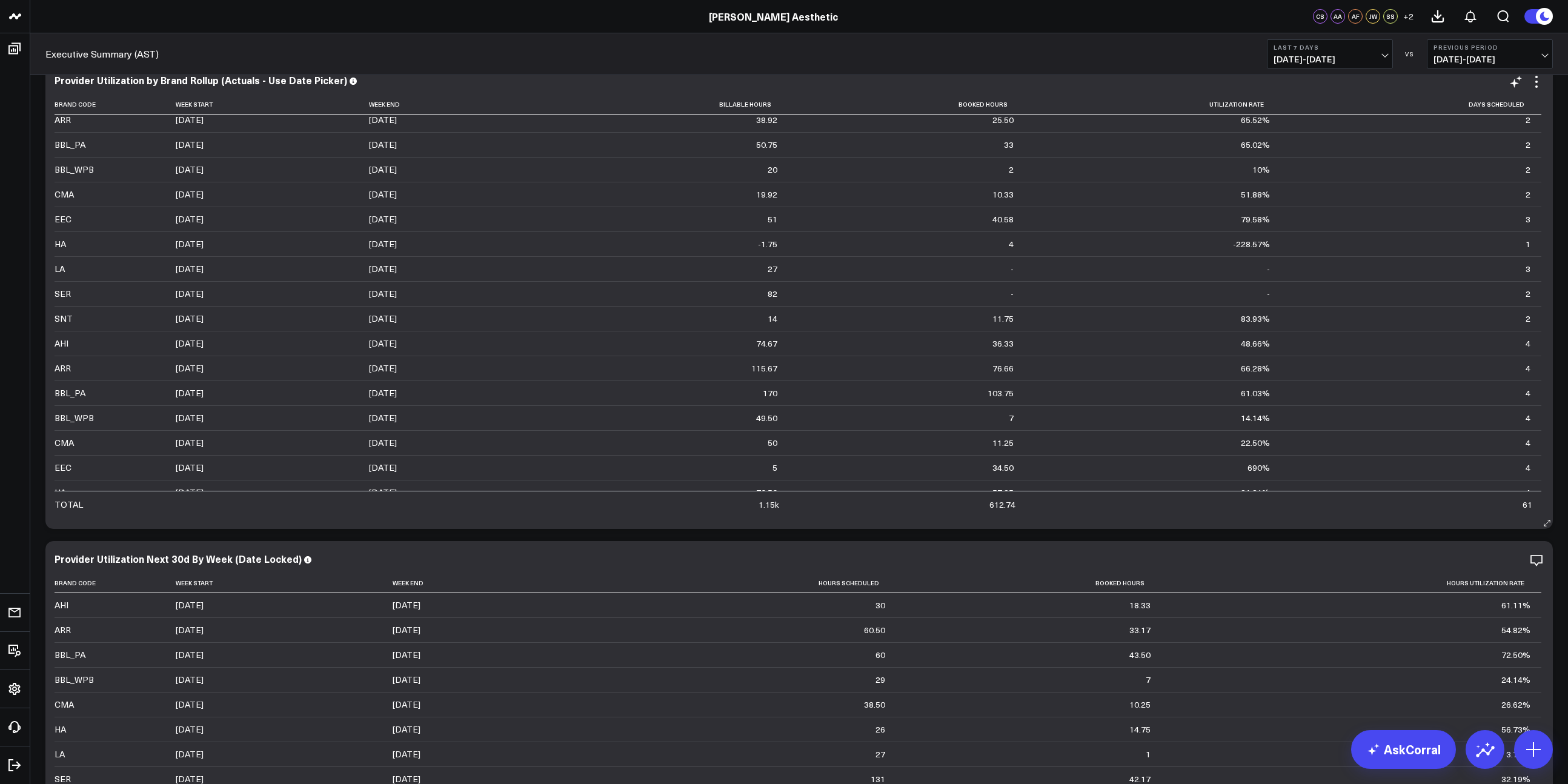
scroll to position [5169, 0]
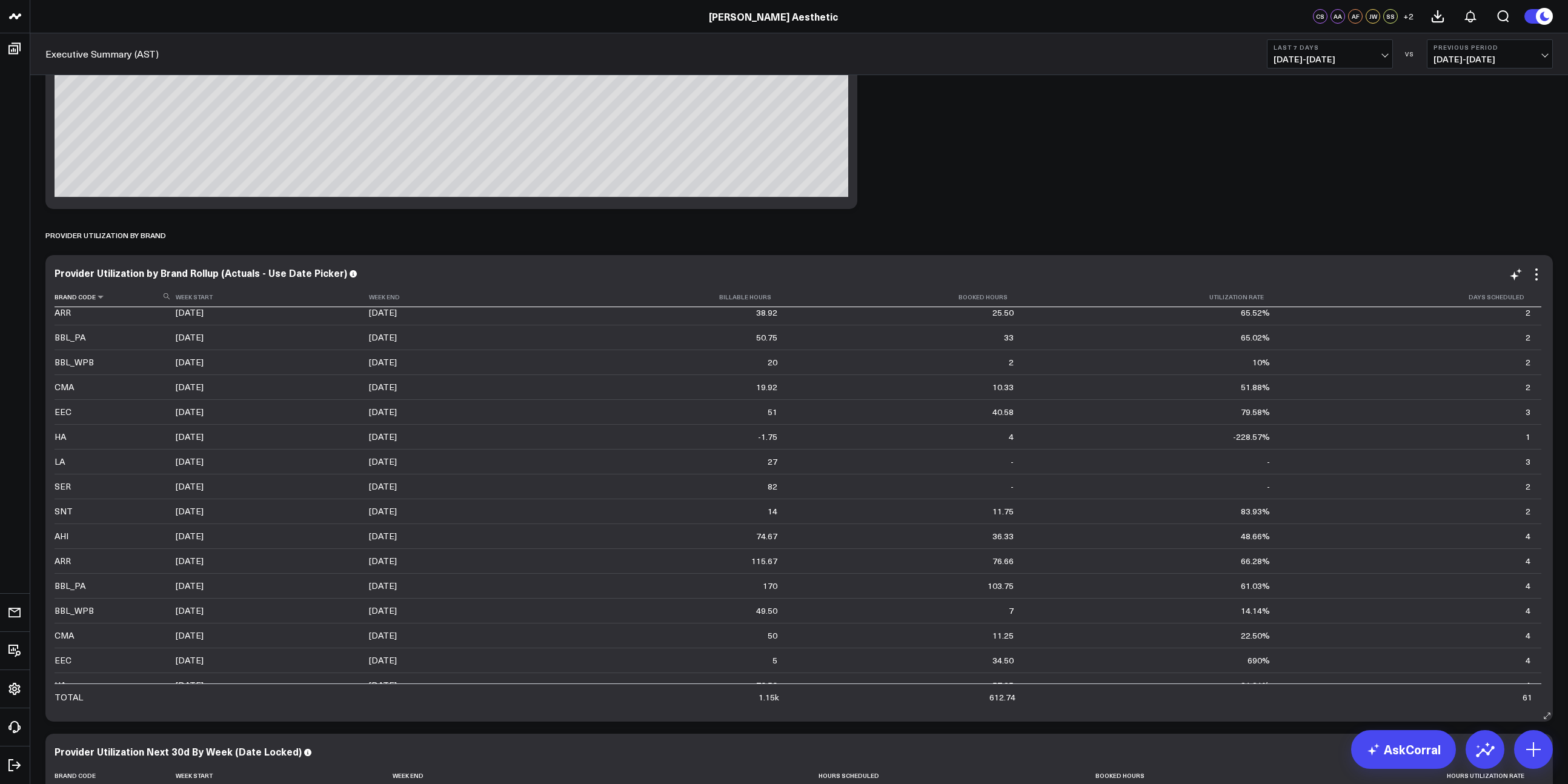
drag, startPoint x: 49, startPoint y: 216, endPoint x: 161, endPoint y: 286, distance: 132.1
click at [114, 234] on div "PROVIDER UTILIZATION BY BRAND" at bounding box center [106, 235] width 121 height 28
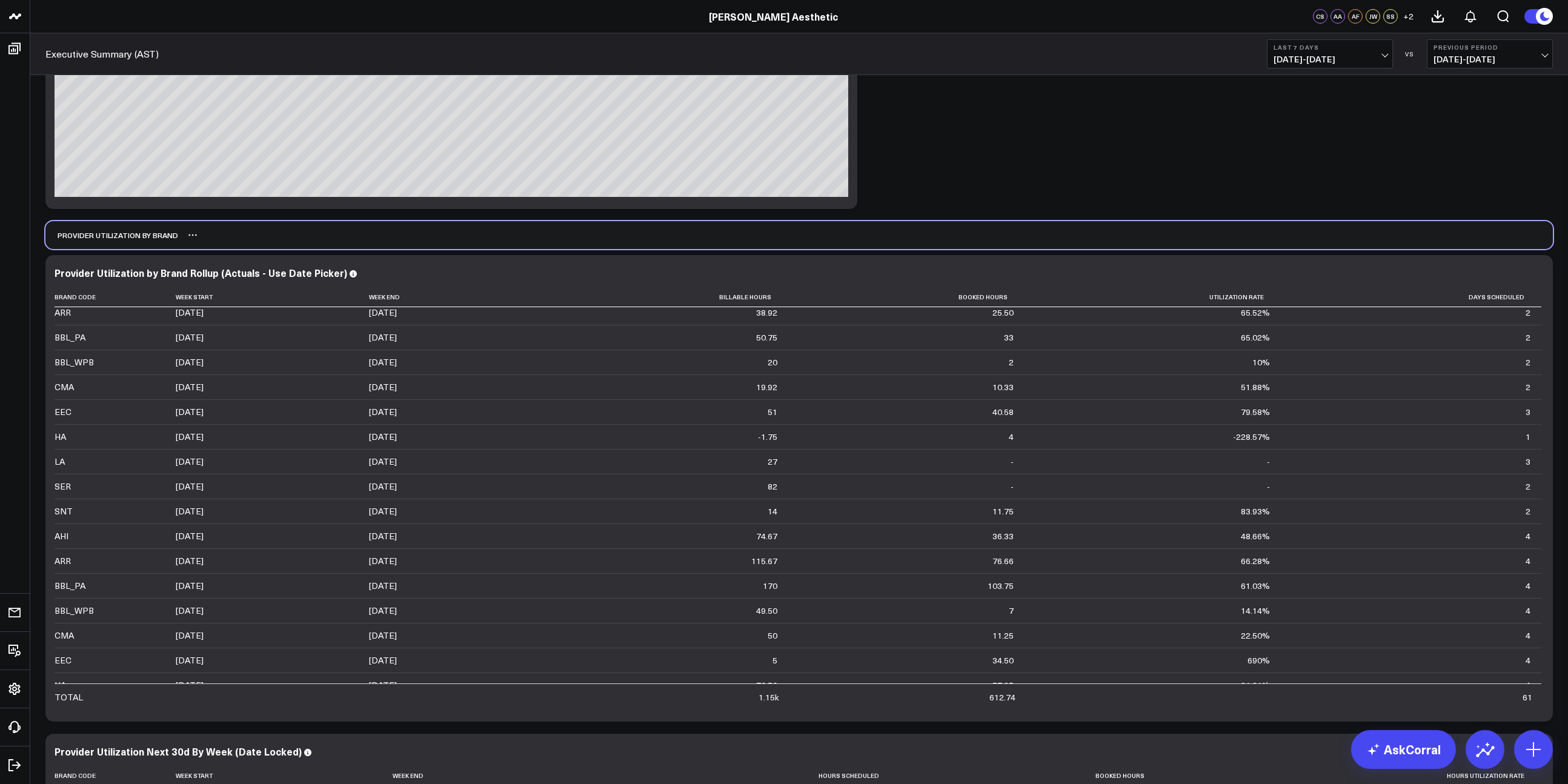
click at [114, 234] on div "PROVIDER UTILIZATION BY BRAND" at bounding box center [112, 235] width 133 height 28
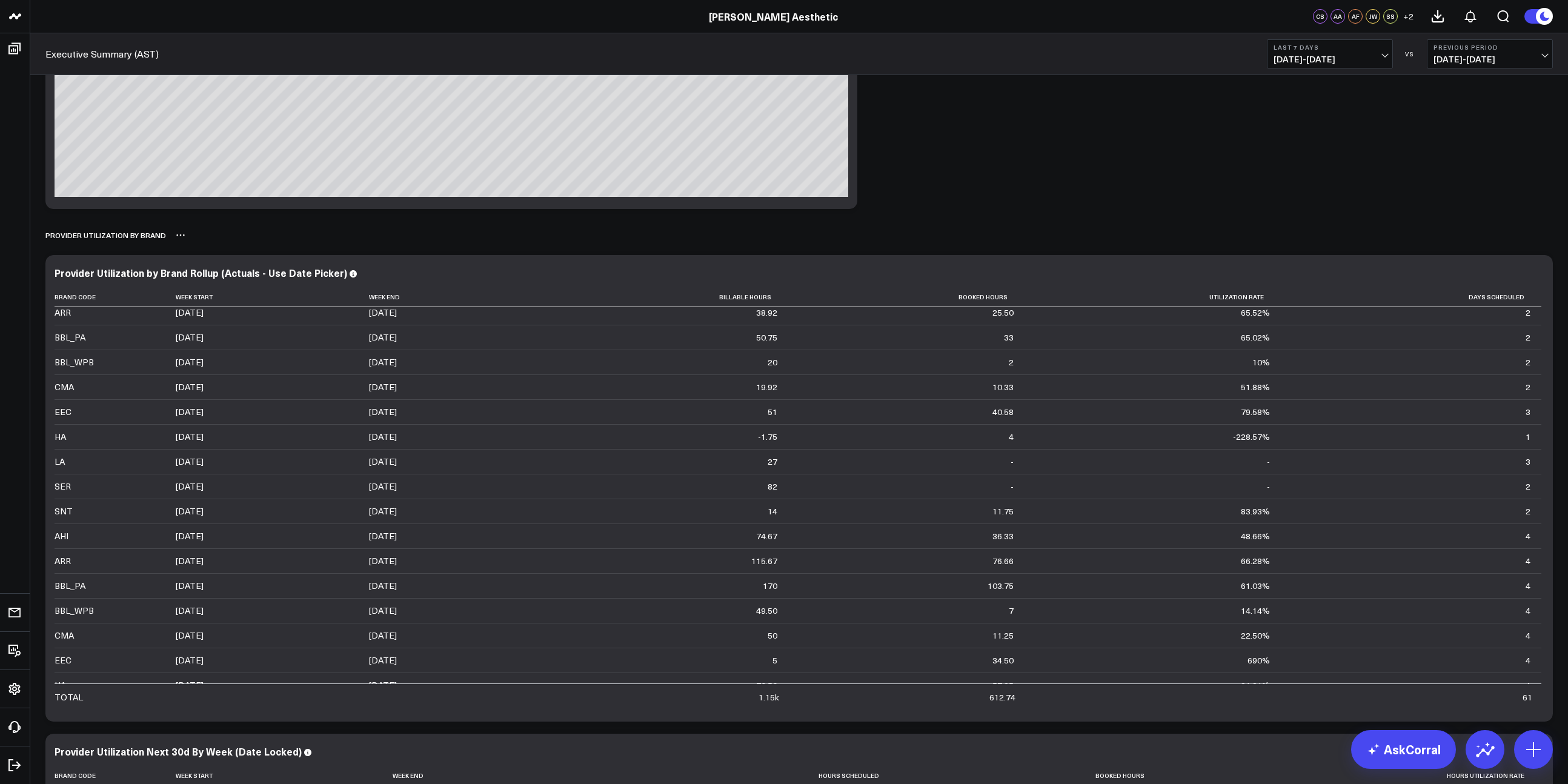
click at [180, 236] on icon at bounding box center [180, 235] width 9 height 9
click at [403, 239] on div "PROVIDER UTILIZATION BY BRAND Rename Delete" at bounding box center [799, 235] width 1508 height 28
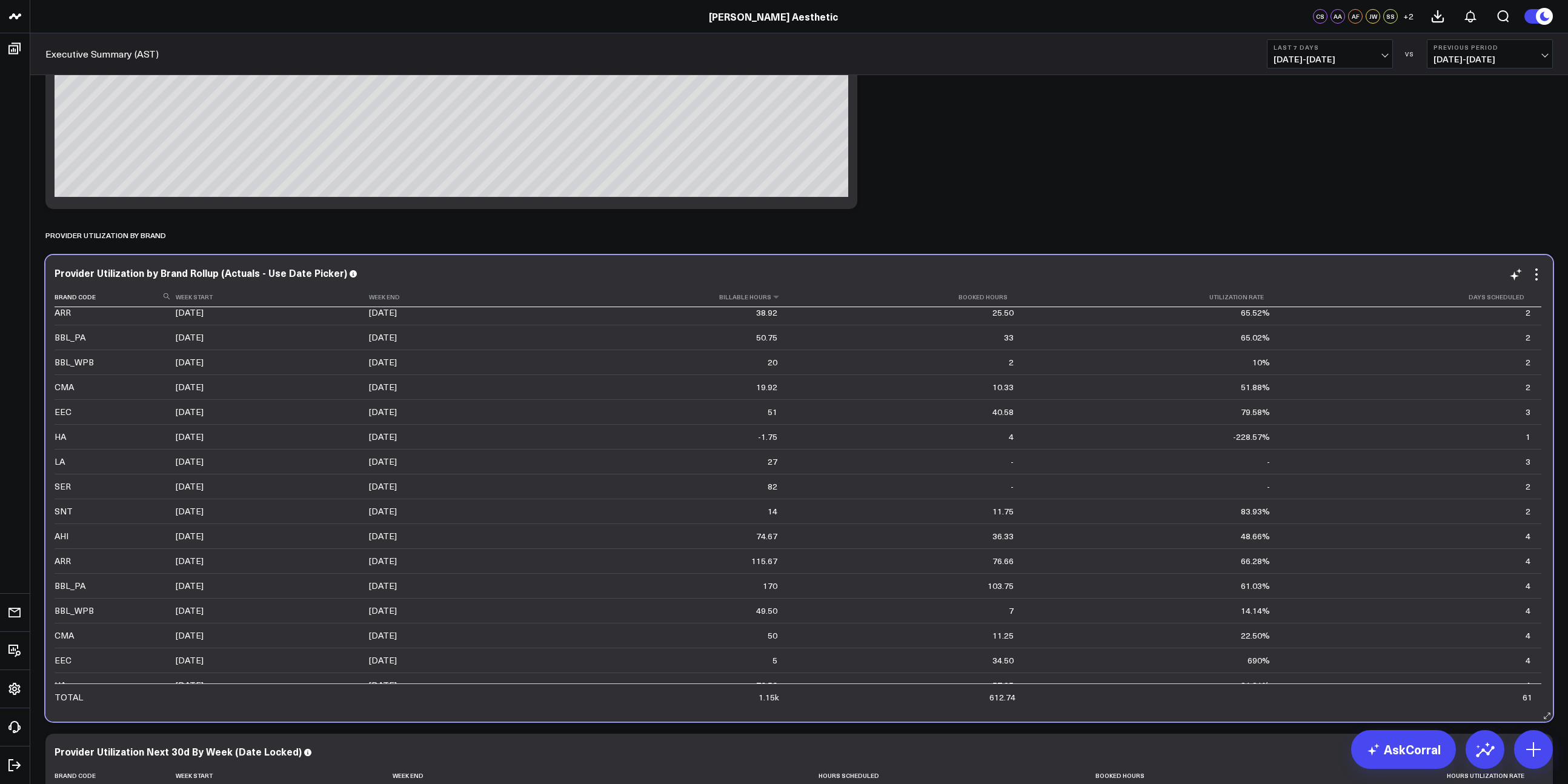
click at [785, 303] on th "Billable Hours" at bounding box center [664, 298] width 248 height 20
click at [781, 299] on icon at bounding box center [776, 297] width 9 height 7
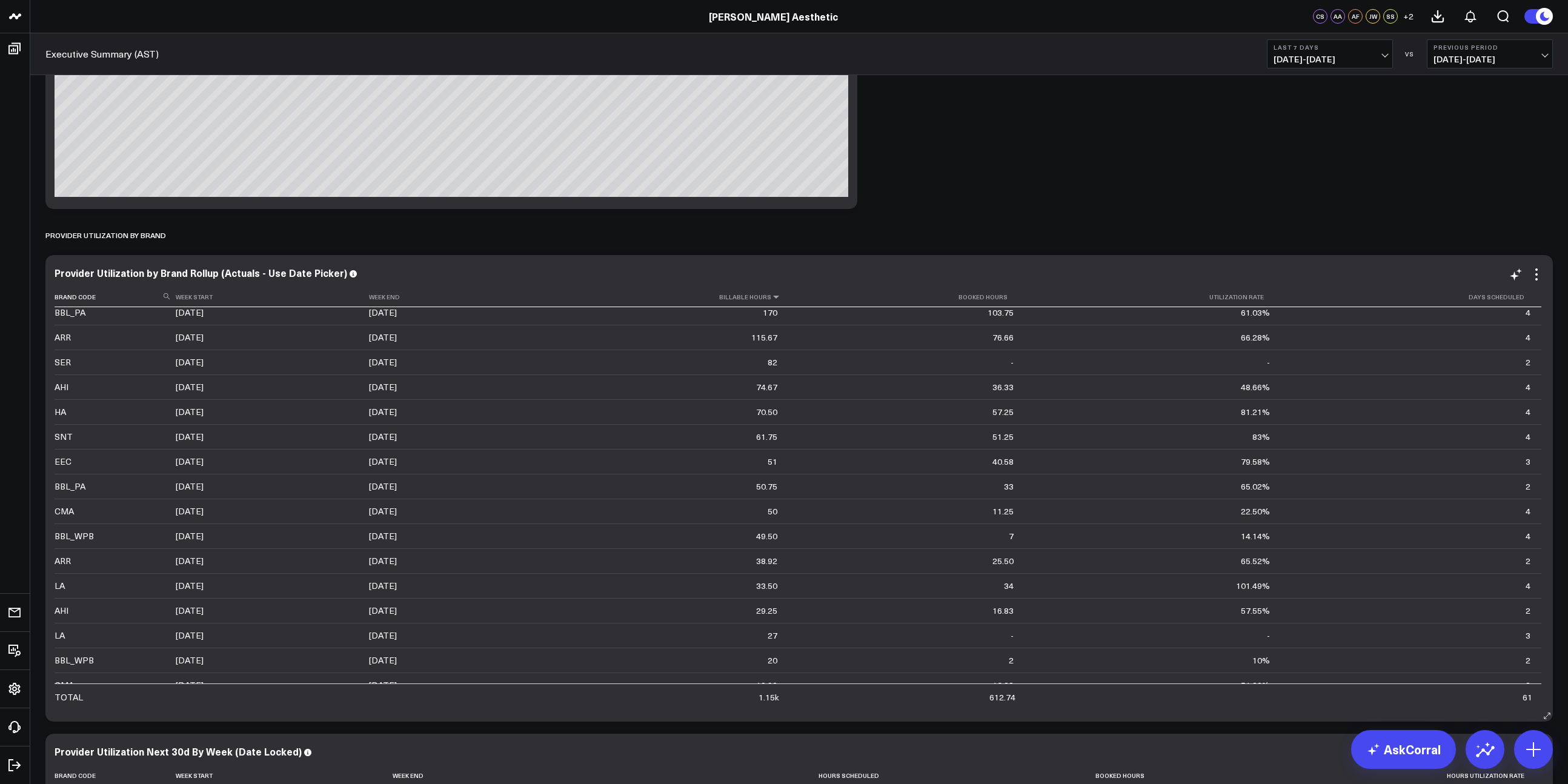
click at [781, 299] on icon at bounding box center [776, 297] width 9 height 7
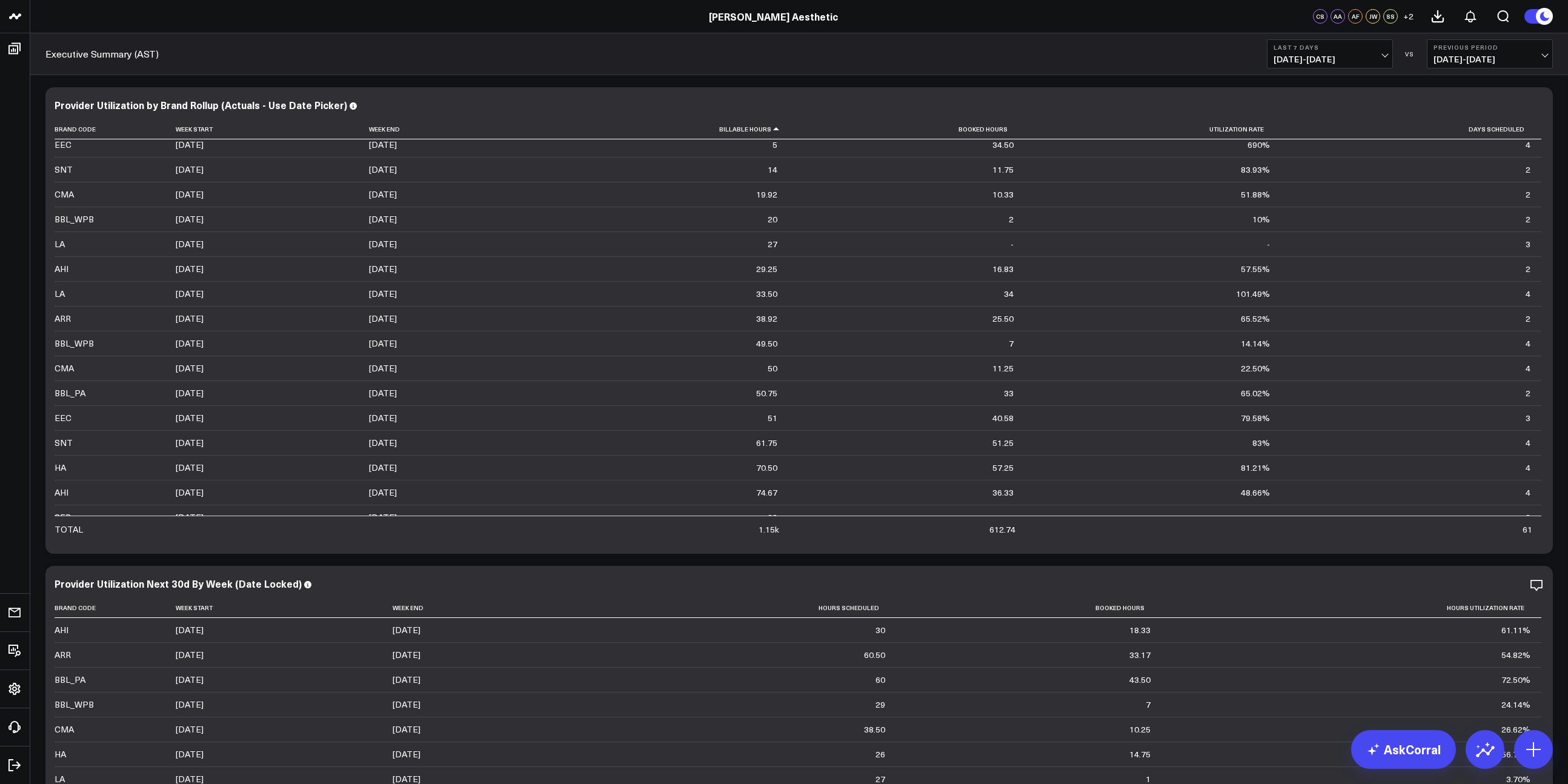
scroll to position [5664, 0]
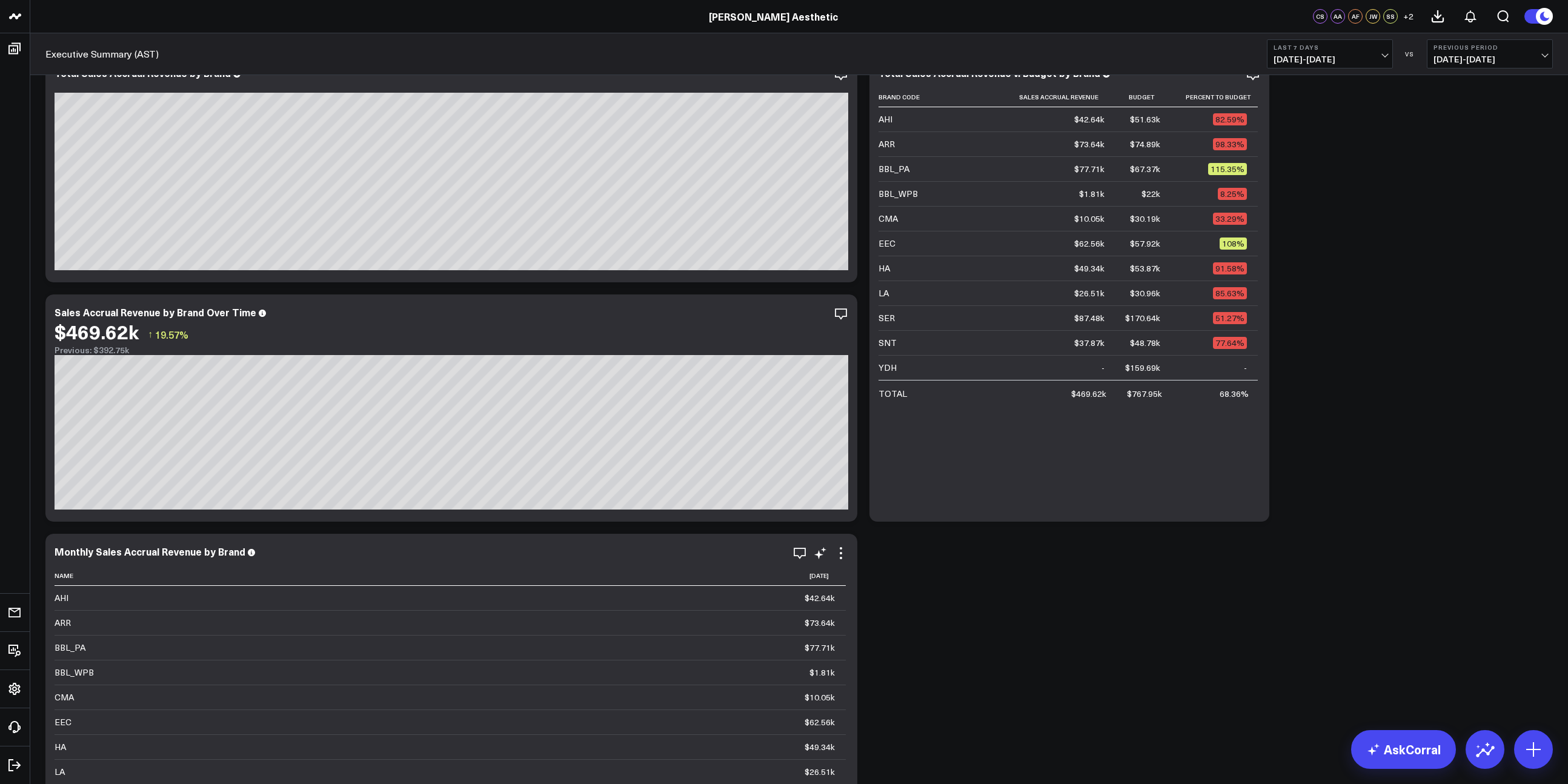
scroll to position [0, 0]
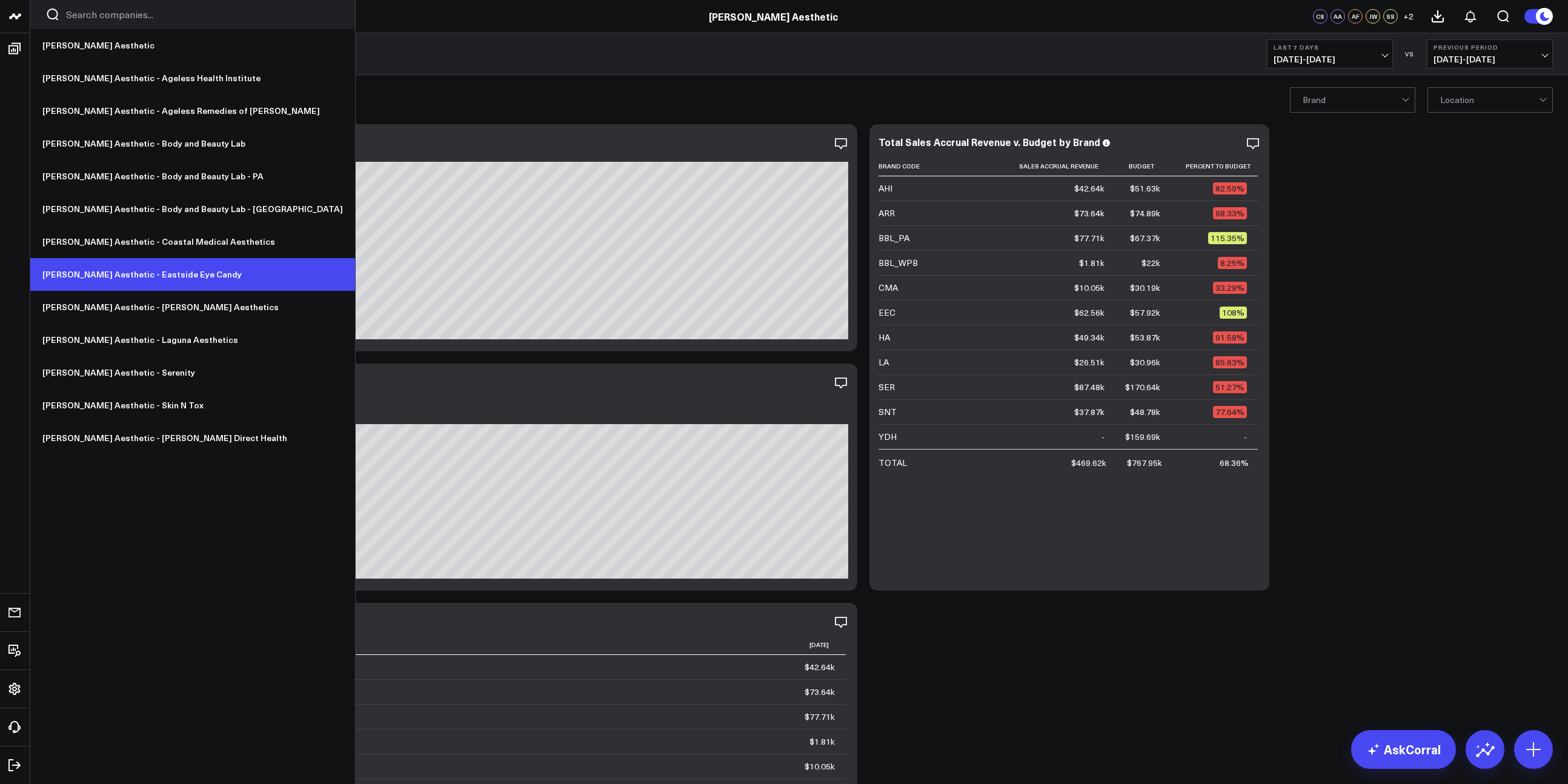
click at [152, 281] on link "[PERSON_NAME] Aesthetic - Eastside Eye Candy" at bounding box center [192, 274] width 324 height 33
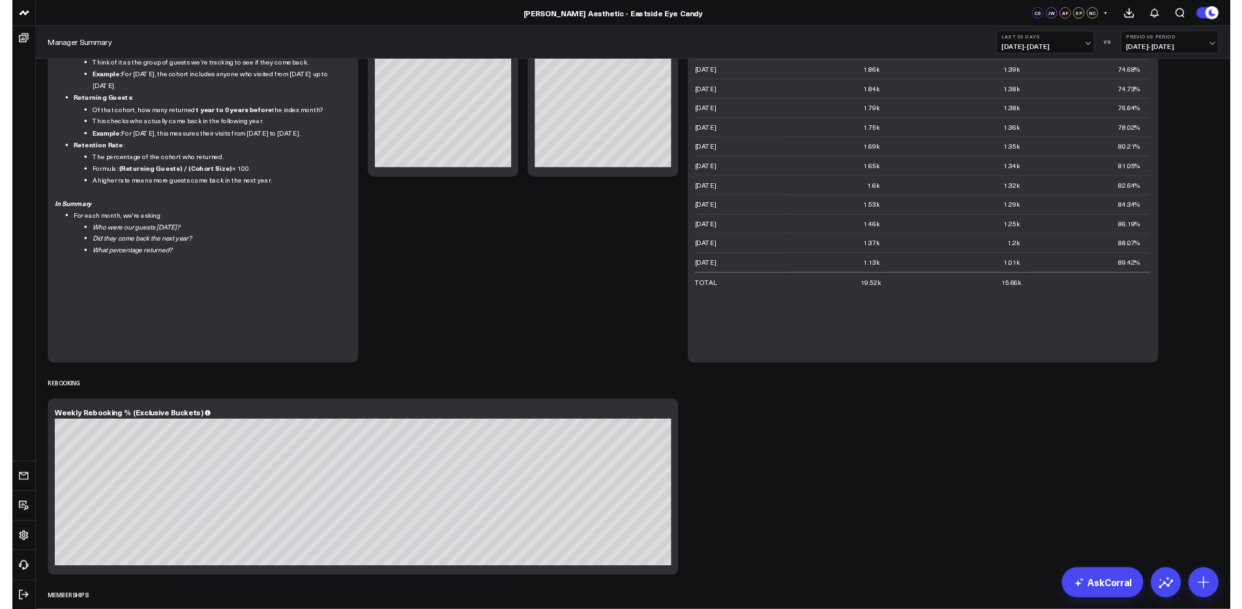
scroll to position [1228, 0]
